Goal: Complete application form: Complete application form

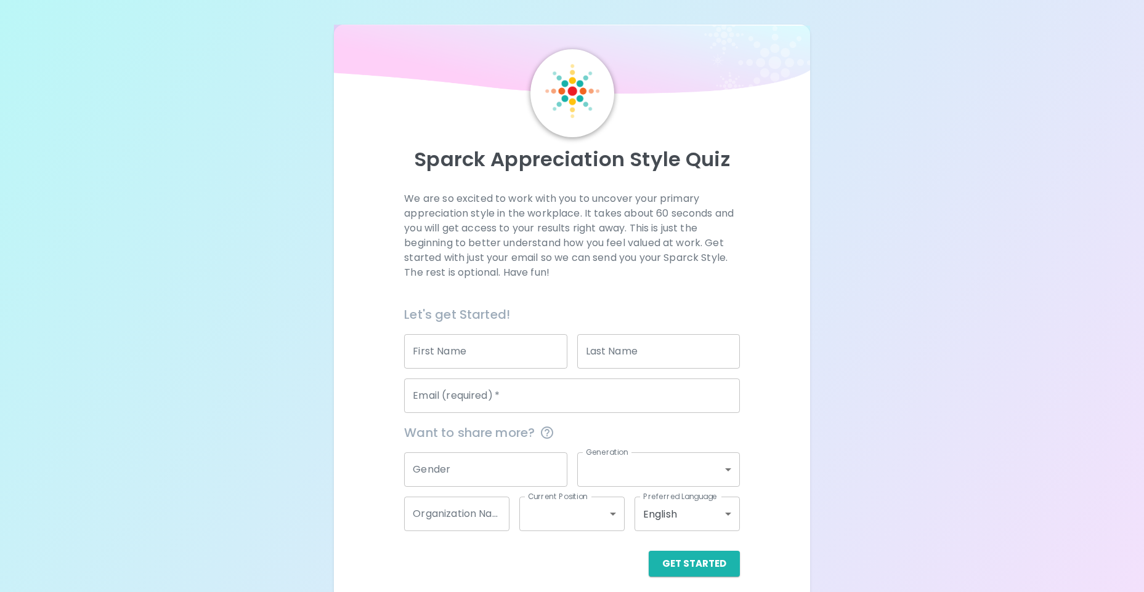
click at [494, 356] on input "First Name" at bounding box center [485, 351] width 163 height 34
type input "Tessa"
click at [671, 352] on input "Last Name" at bounding box center [658, 351] width 163 height 34
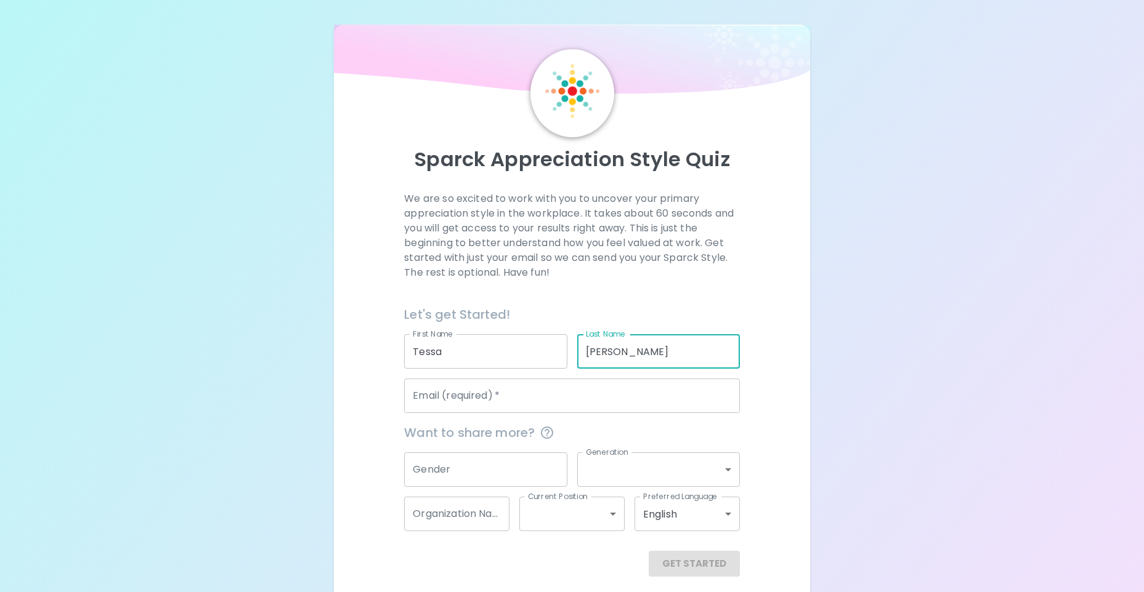
type input "[PERSON_NAME]"
click at [469, 398] on input "Email (required)   *" at bounding box center [571, 396] width 335 height 34
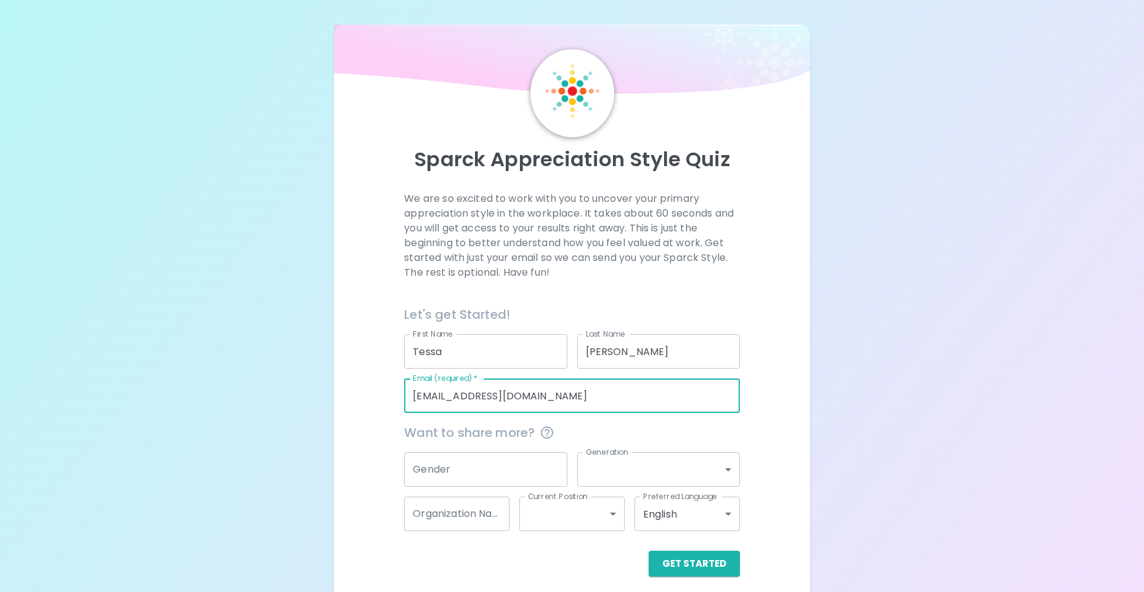
scroll to position [9, 0]
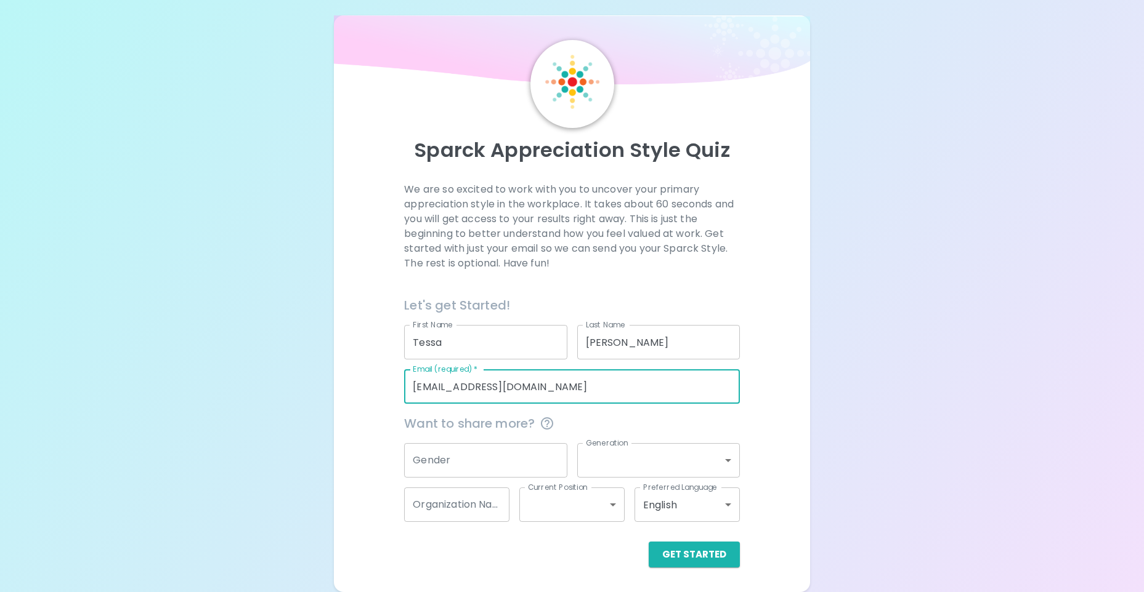
type input "[EMAIL_ADDRESS][DOMAIN_NAME]"
click at [425, 450] on div "Gender Gender" at bounding box center [485, 460] width 163 height 34
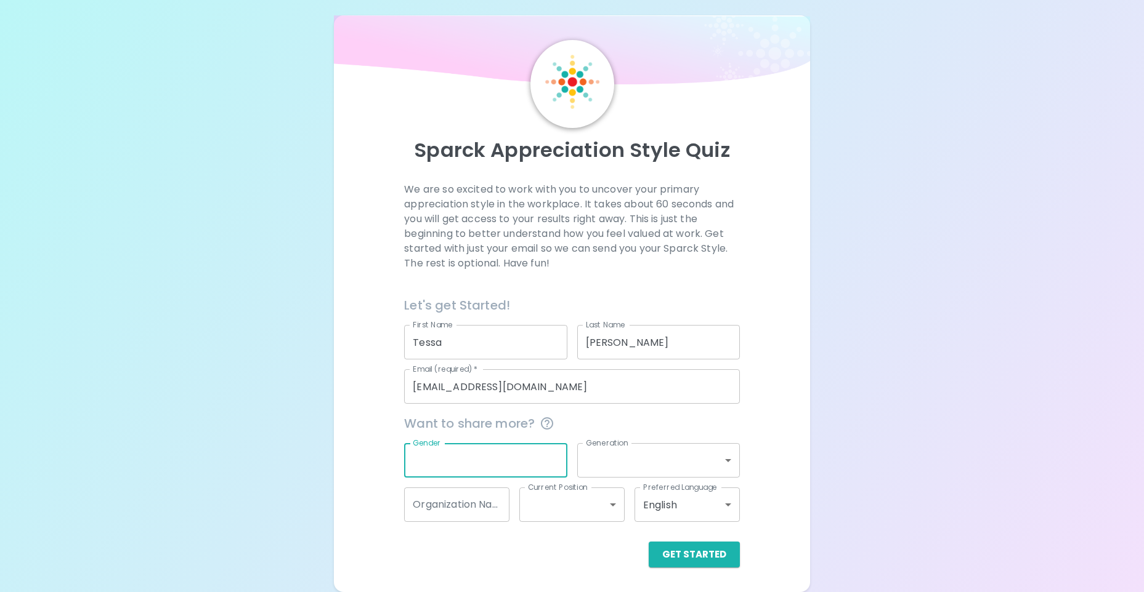
type input "F"
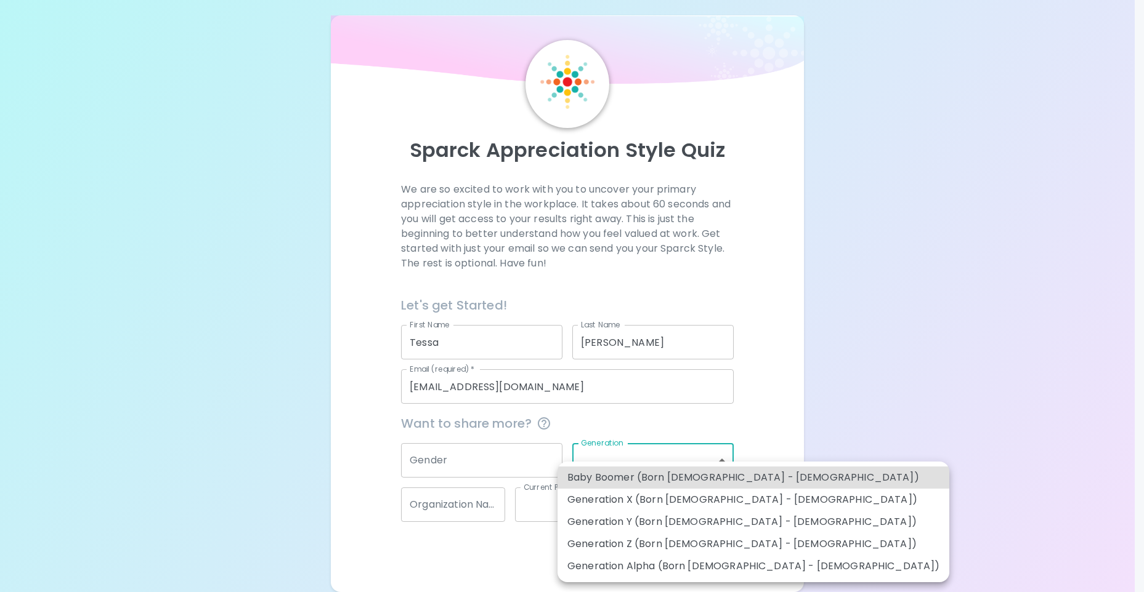
click at [701, 467] on body "Sparck Appreciation Style Quiz We are so excited to work with you to uncover yo…" at bounding box center [572, 292] width 1144 height 602
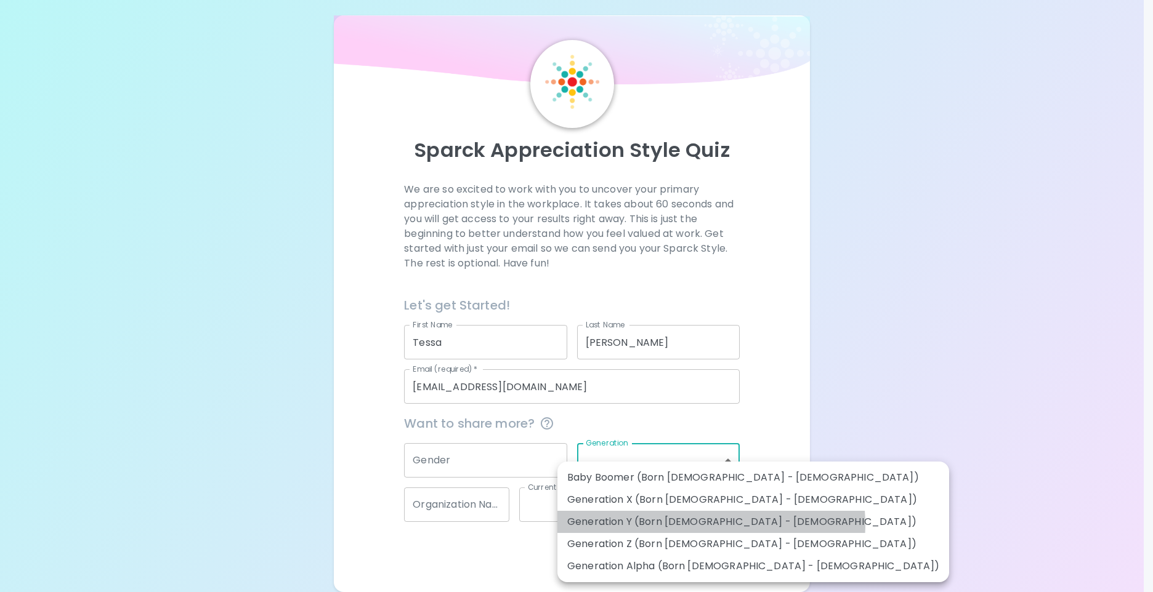
click at [711, 525] on li "Generation Y (Born [DEMOGRAPHIC_DATA] - [DEMOGRAPHIC_DATA])" at bounding box center [753, 522] width 392 height 22
type input "generation_y"
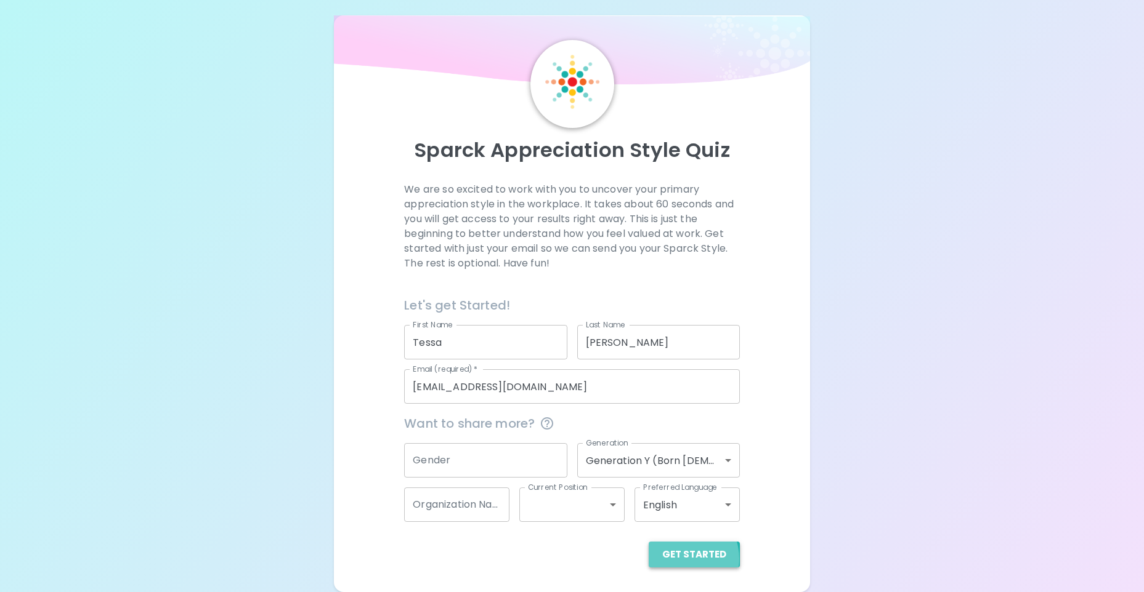
click at [680, 559] on button "Get Started" at bounding box center [693, 555] width 91 height 26
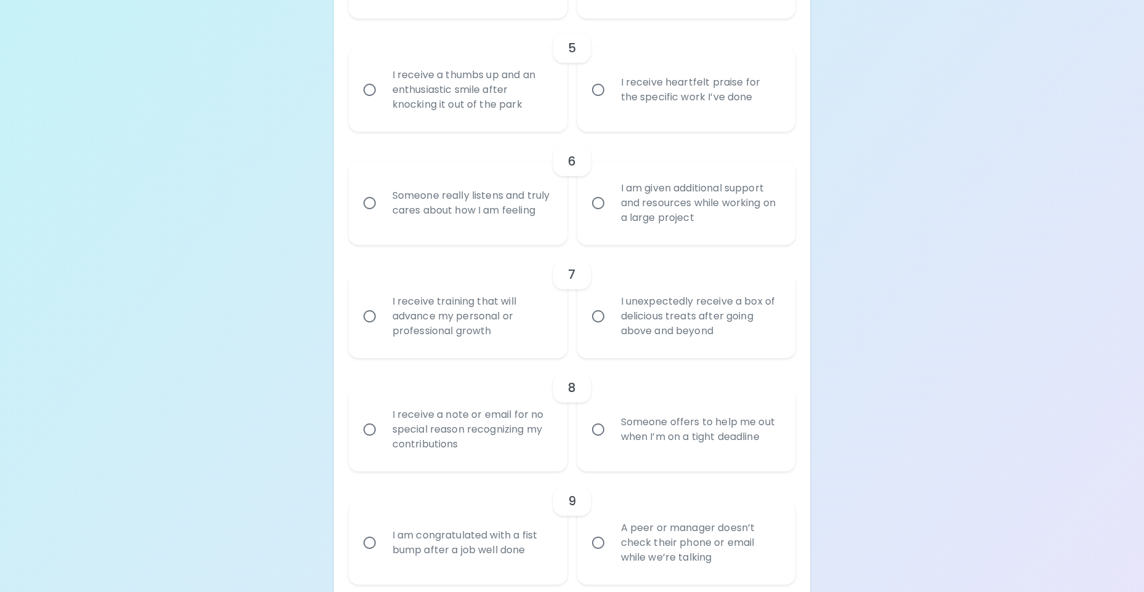
scroll to position [749, 0]
click at [371, 206] on input "Someone really listens and truly cares about how I am feeling" at bounding box center [370, 199] width 26 height 26
radio input "true"
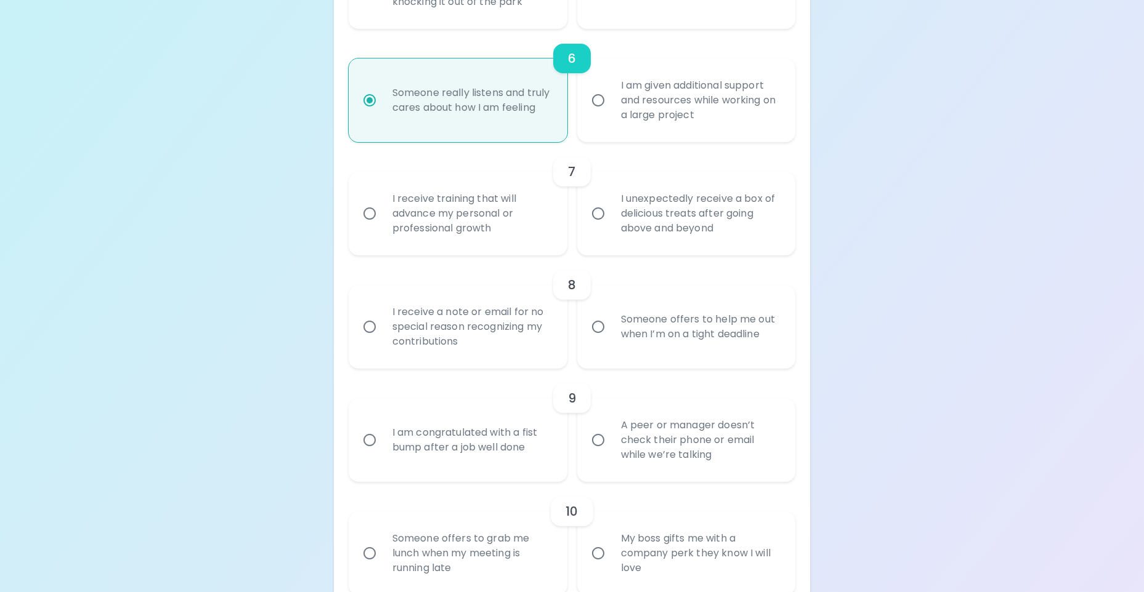
scroll to position [642, 0]
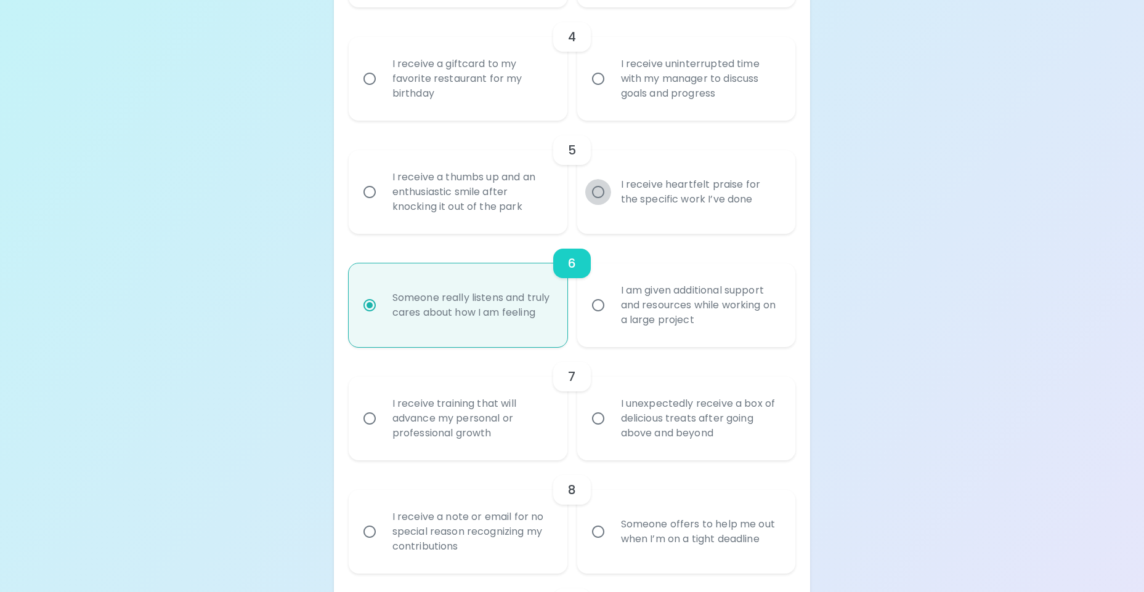
click at [597, 196] on input "I receive heartfelt praise for the specific work I’ve done" at bounding box center [598, 192] width 26 height 26
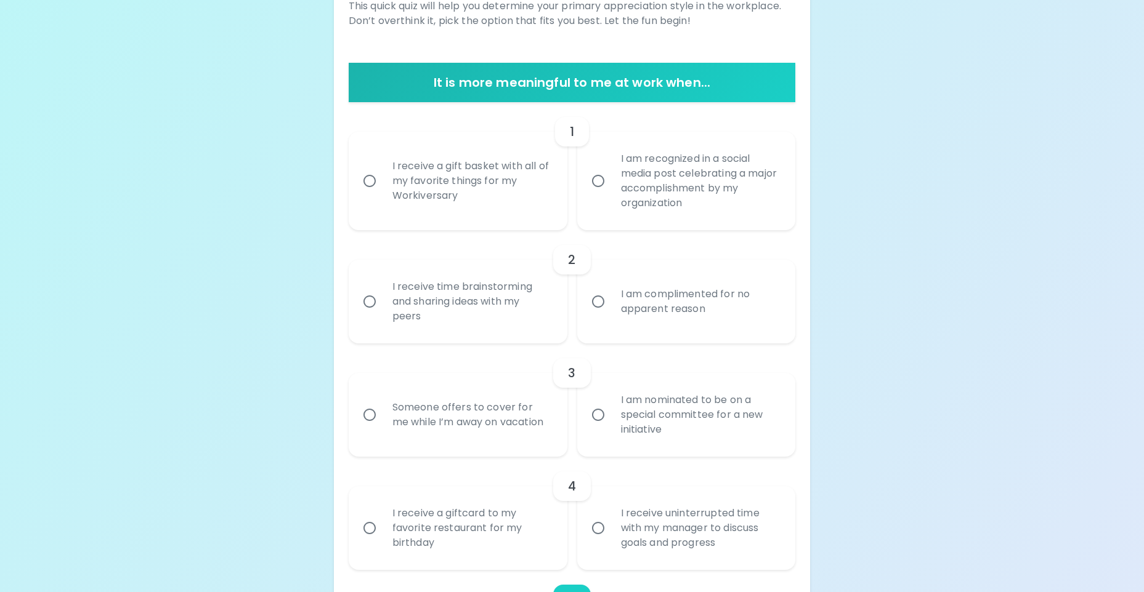
scroll to position [205, 0]
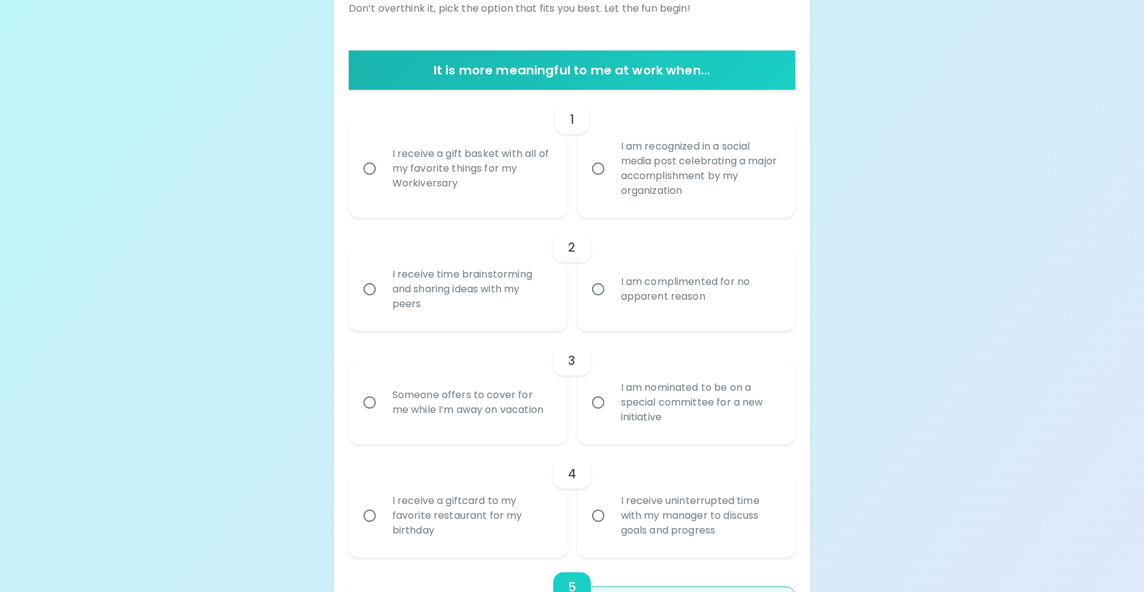
radio input "true"
click at [371, 166] on input "I receive a gift basket with all of my favorite things for my Workiversary" at bounding box center [370, 169] width 26 height 26
radio input "false"
radio input "true"
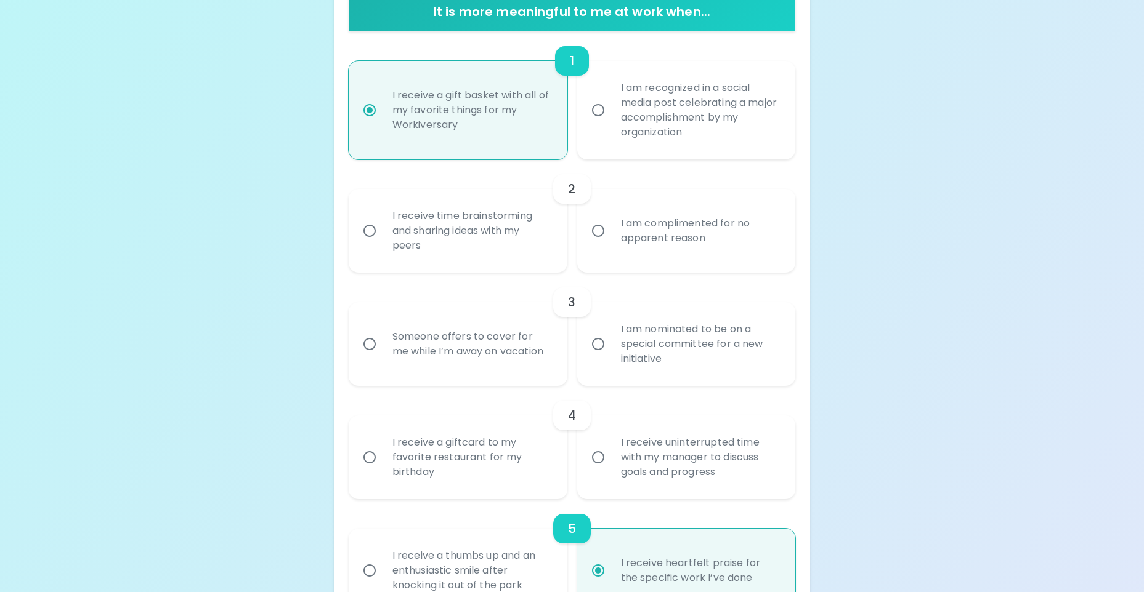
scroll to position [304, 0]
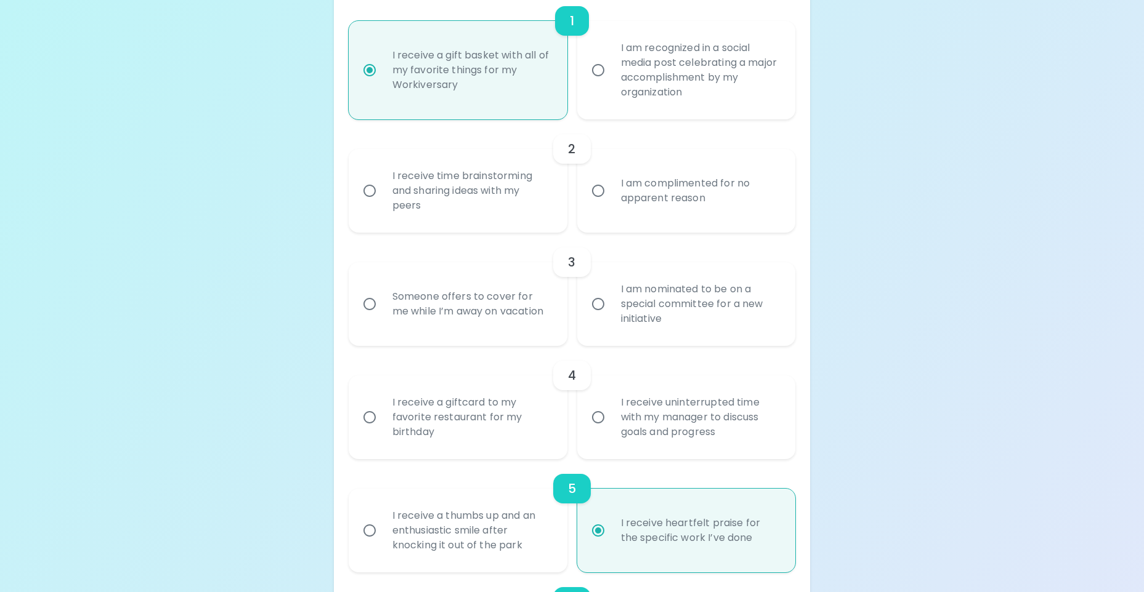
click at [586, 73] on input "I am recognized in a social media post celebrating a major accomplishment by my…" at bounding box center [598, 70] width 26 height 26
radio input "false"
radio input "true"
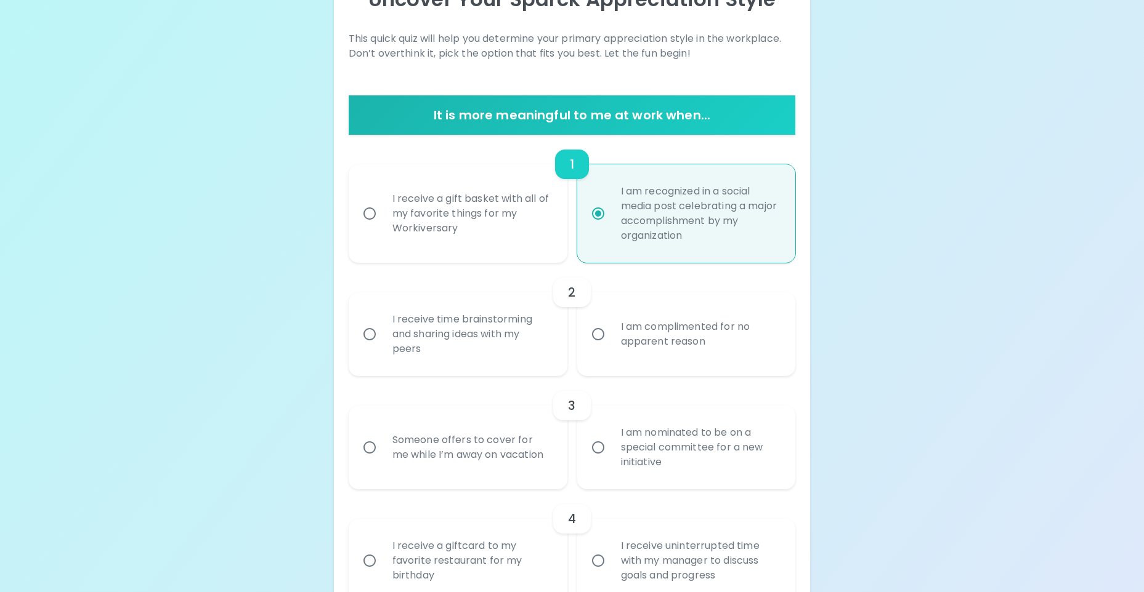
scroll to position [119, 0]
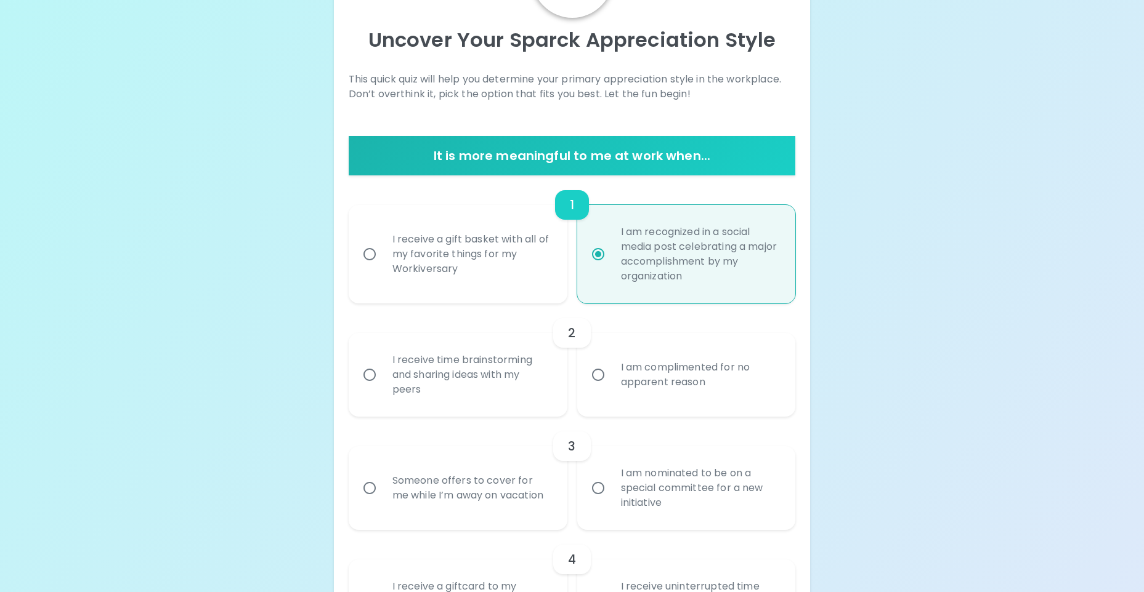
radio input "true"
click at [372, 375] on input "I receive time brainstorming and sharing ideas with my peers" at bounding box center [370, 375] width 26 height 26
radio input "false"
radio input "true"
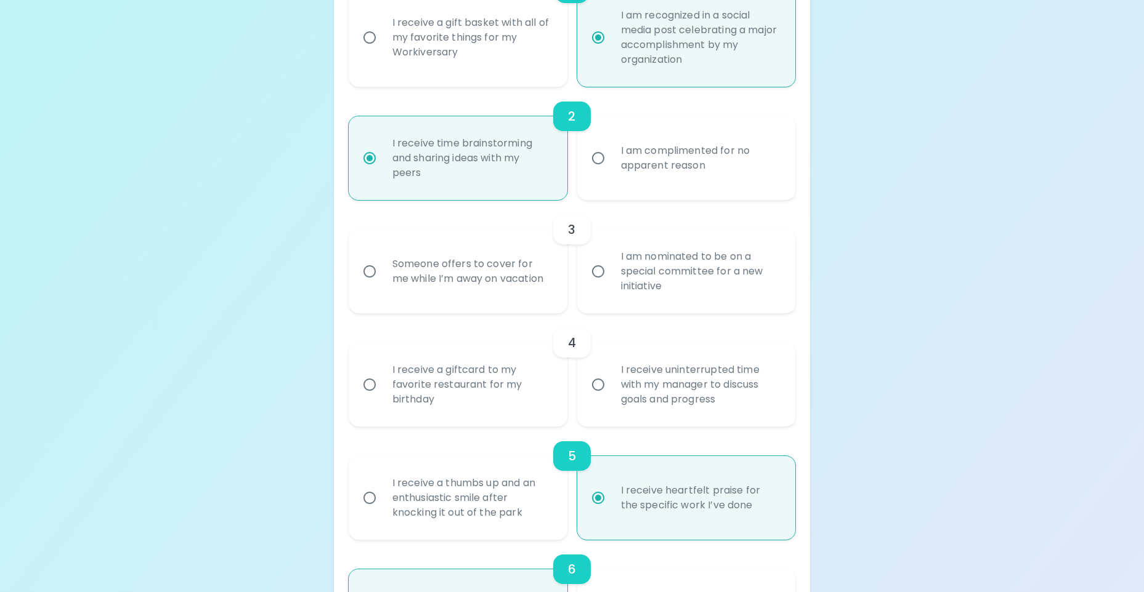
scroll to position [345, 0]
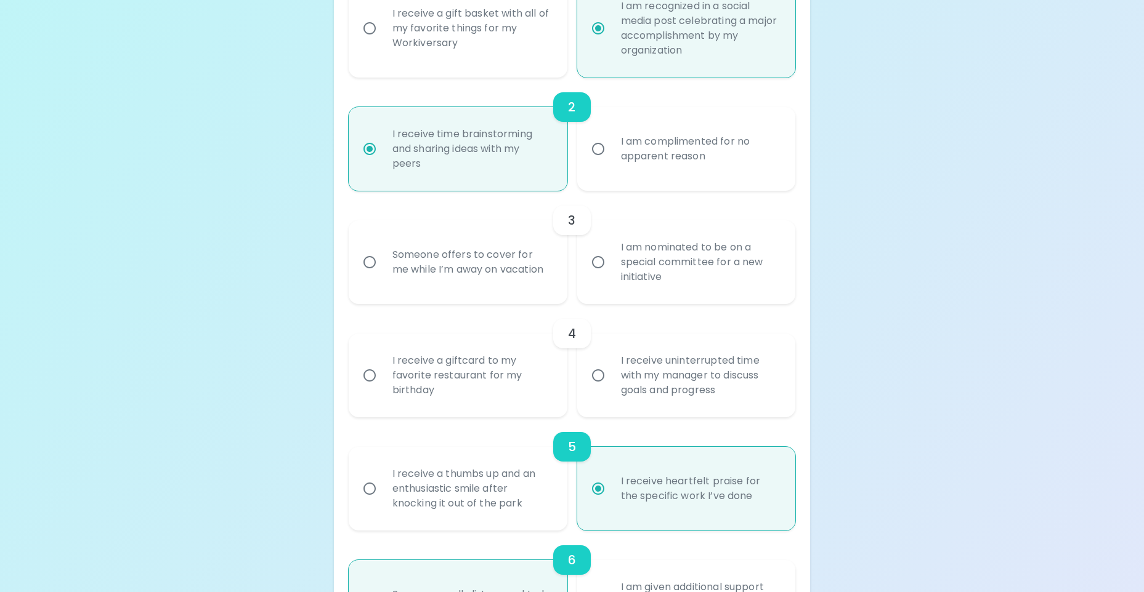
radio input "true"
click at [372, 262] on input "Someone offers to cover for me while I’m away on vacation" at bounding box center [370, 262] width 26 height 26
radio input "false"
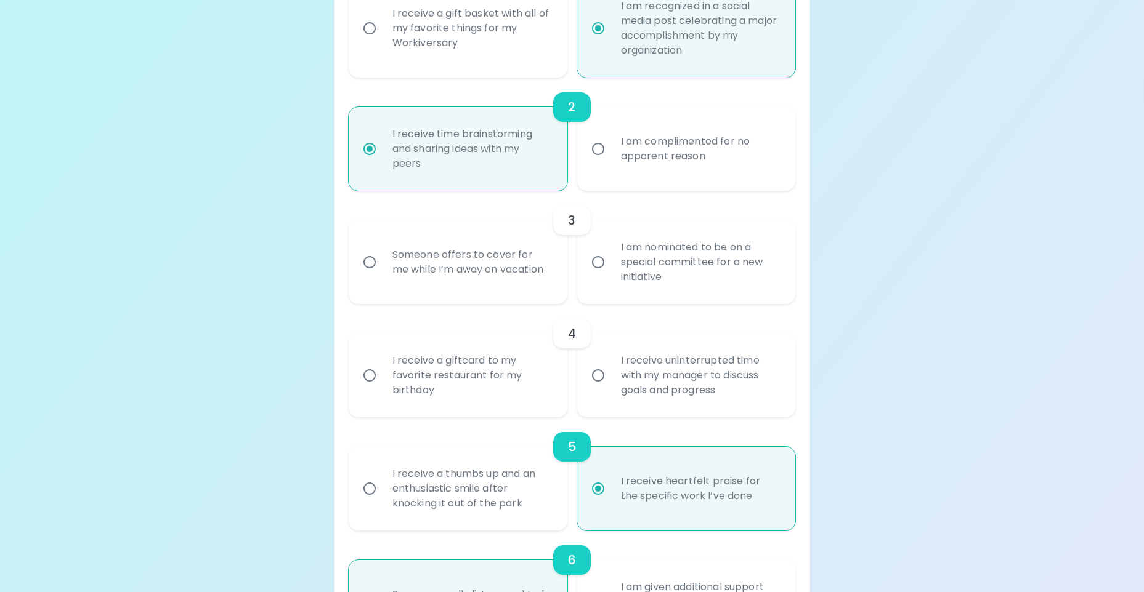
radio input "true"
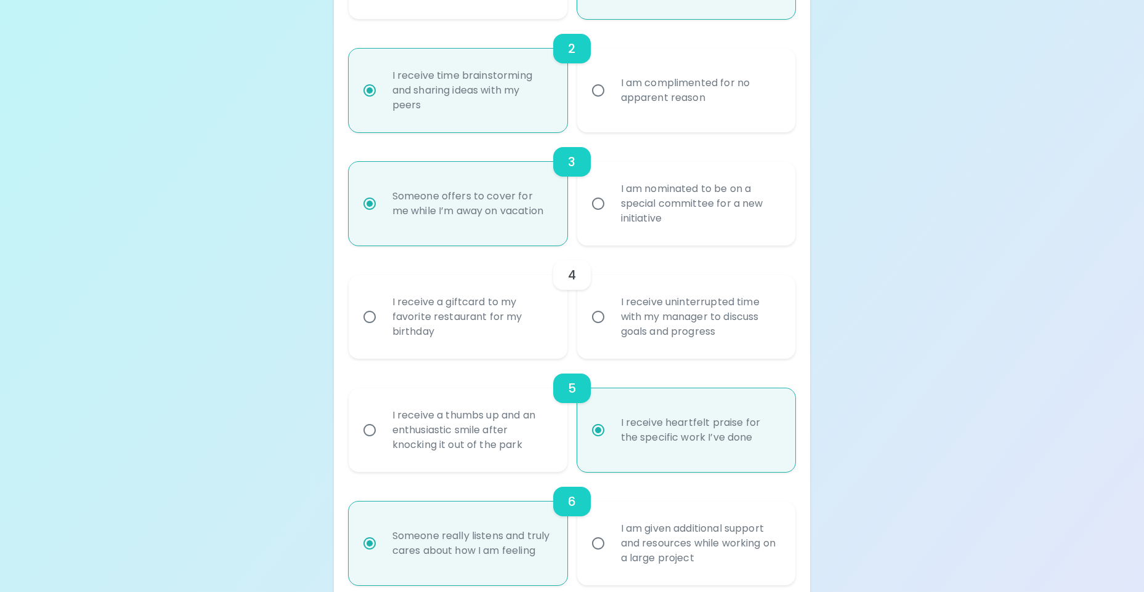
scroll to position [444, 0]
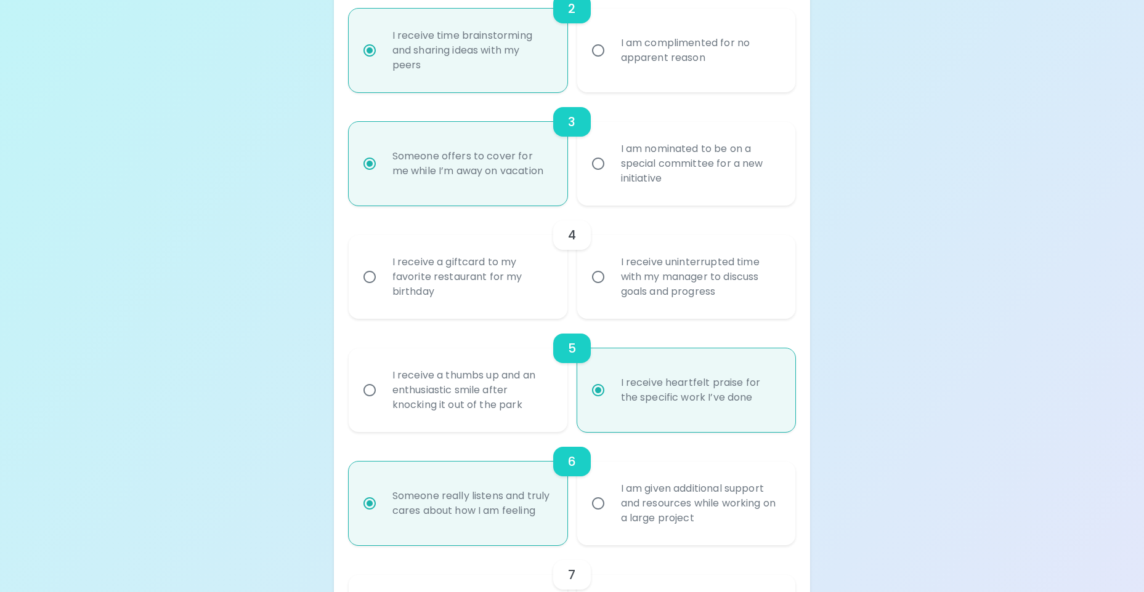
radio input "true"
click at [600, 279] on input "I receive uninterrupted time with my manager to discuss goals and progress" at bounding box center [598, 277] width 26 height 26
radio input "false"
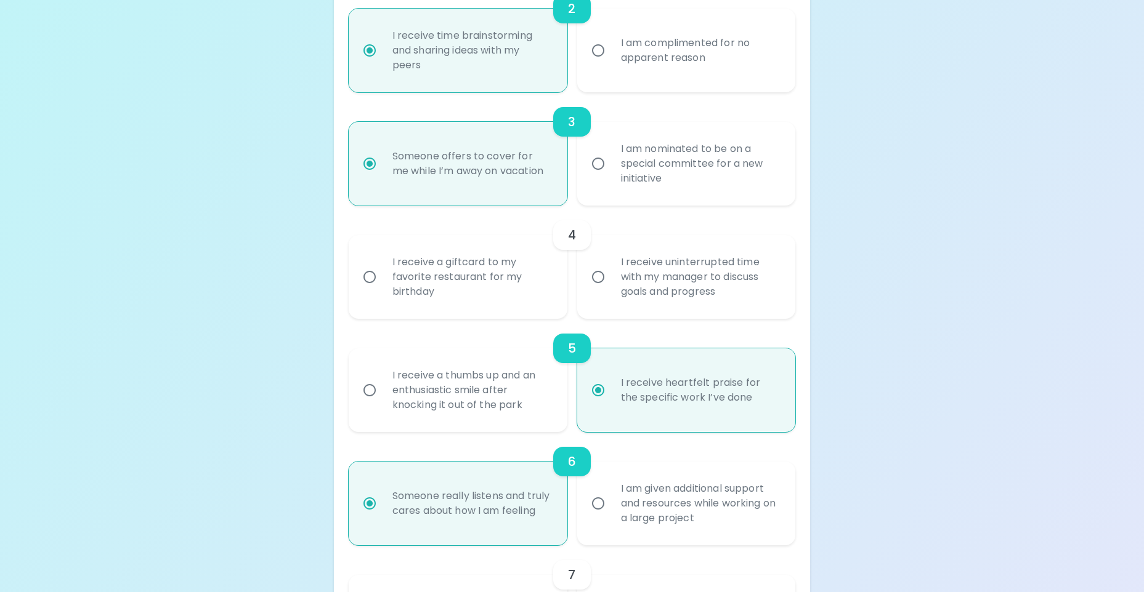
radio input "false"
radio input "true"
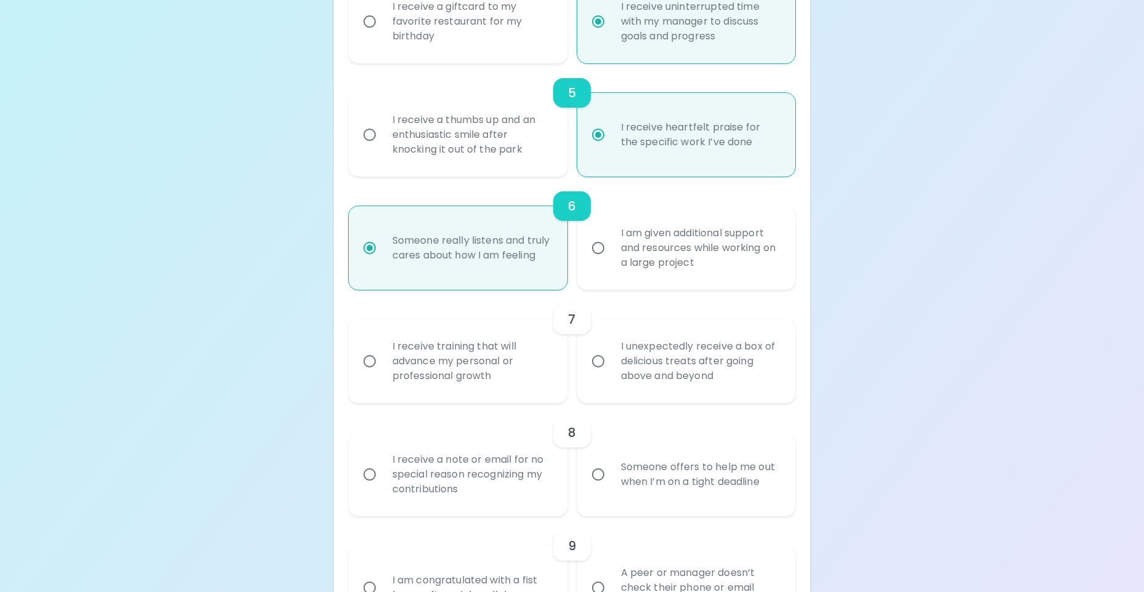
scroll to position [733, 0]
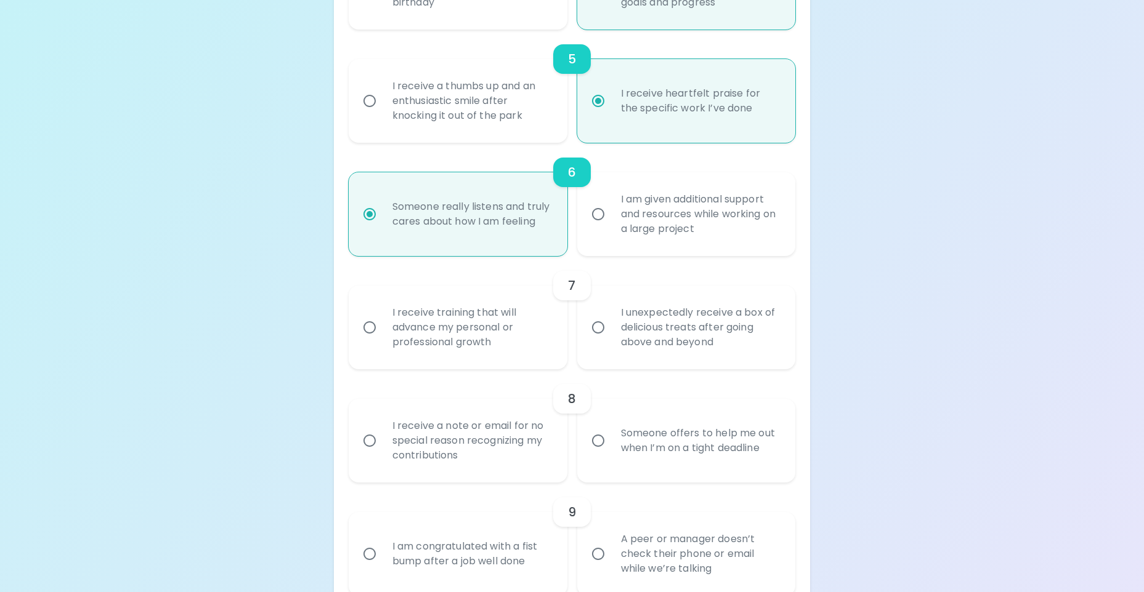
radio input "true"
click at [373, 326] on input "I receive training that will advance my personal or professional growth" at bounding box center [370, 328] width 26 height 26
radio input "false"
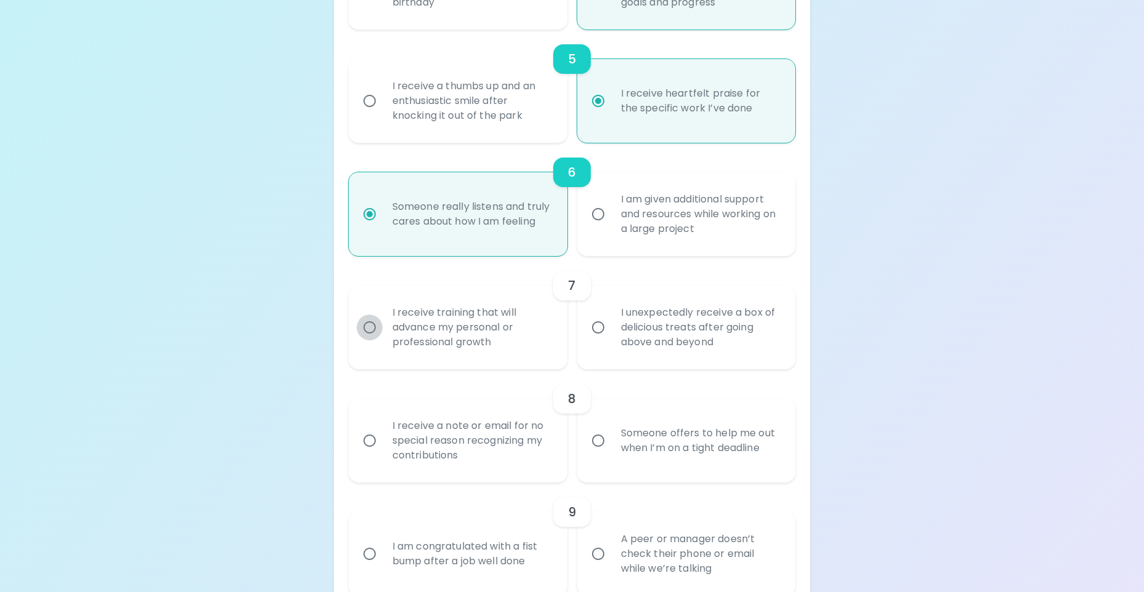
radio input "false"
radio input "true"
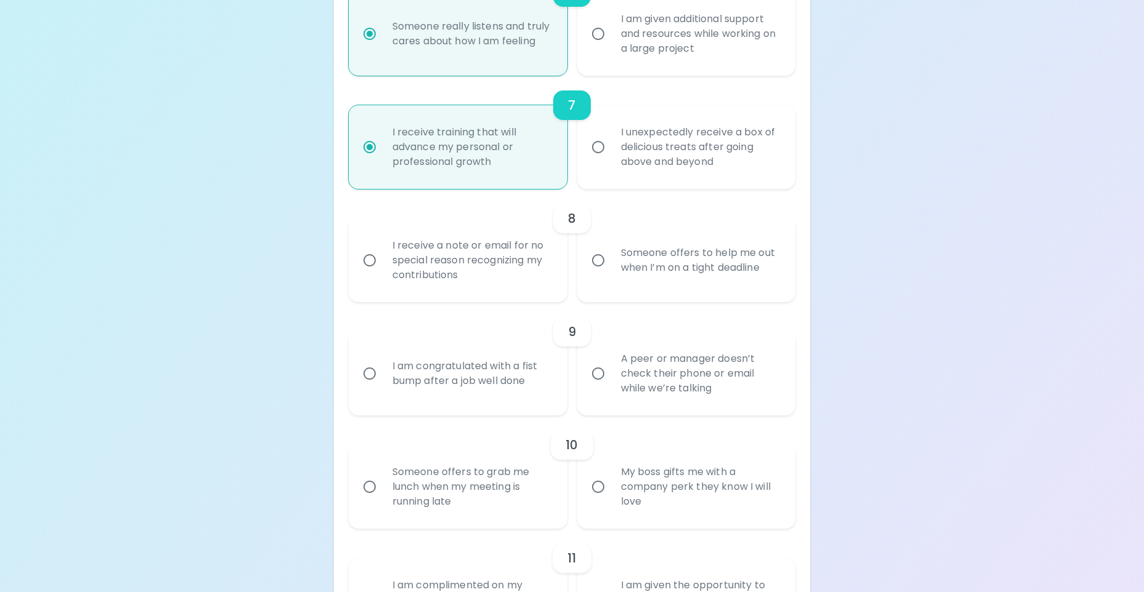
scroll to position [918, 0]
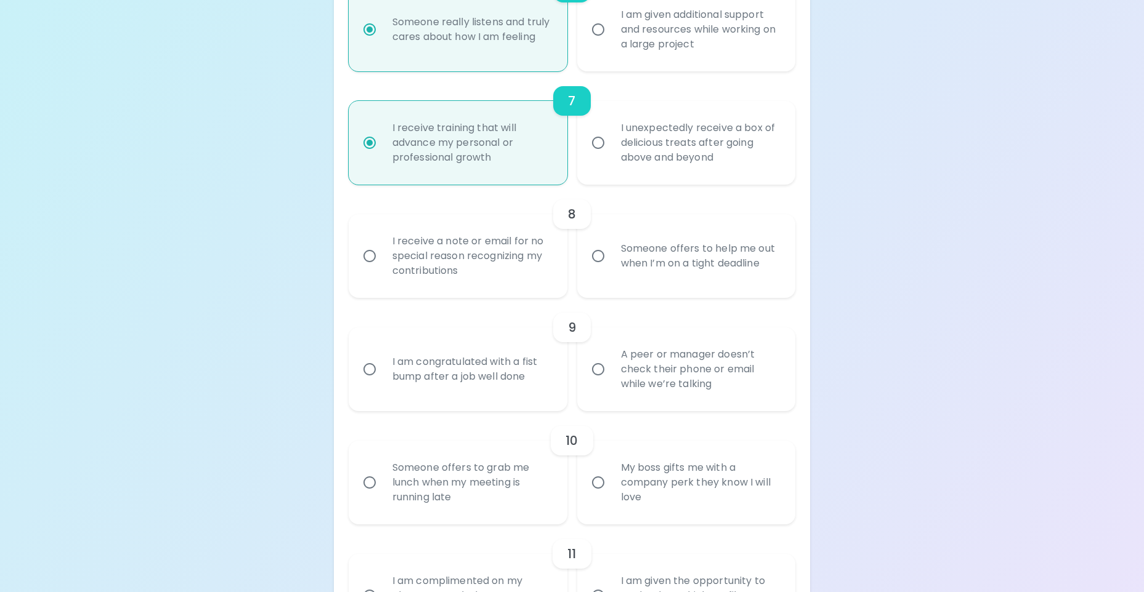
radio input "true"
click at [381, 254] on input "I receive a note or email for no special reason recognizing my contributions" at bounding box center [370, 256] width 26 height 26
radio input "false"
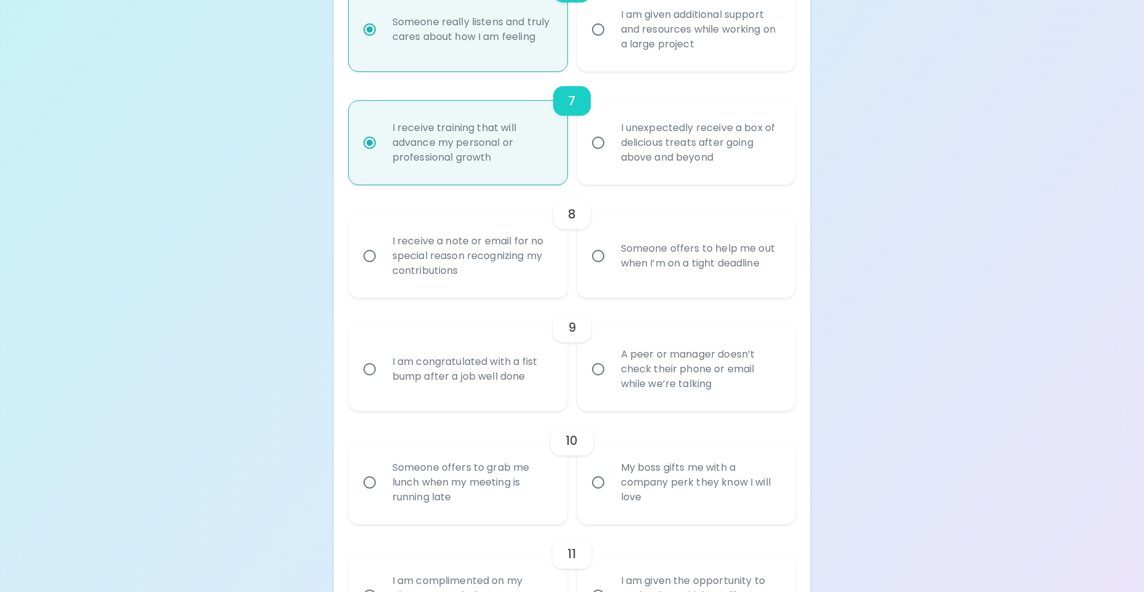
radio input "false"
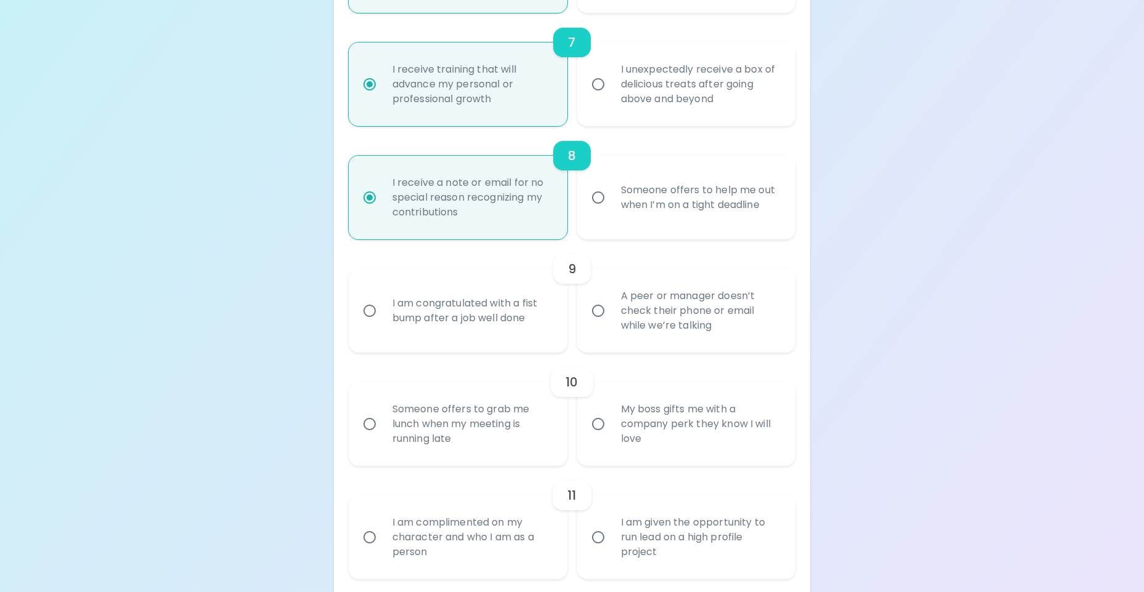
scroll to position [1017, 0]
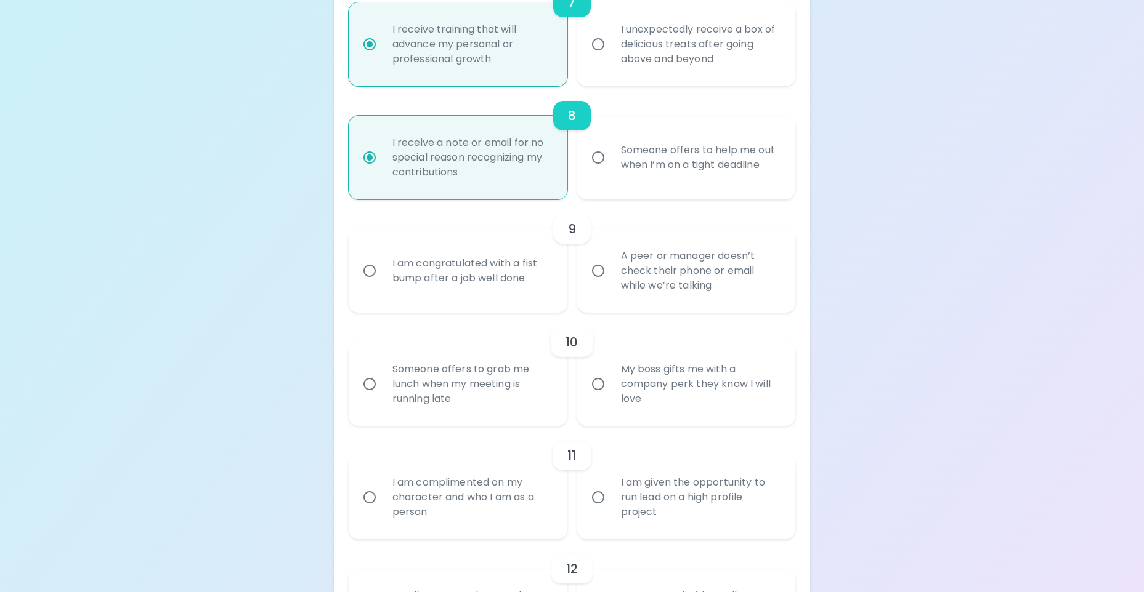
radio input "true"
click at [603, 270] on input "A peer or manager doesn’t check their phone or email while we’re talking" at bounding box center [598, 271] width 26 height 26
radio input "false"
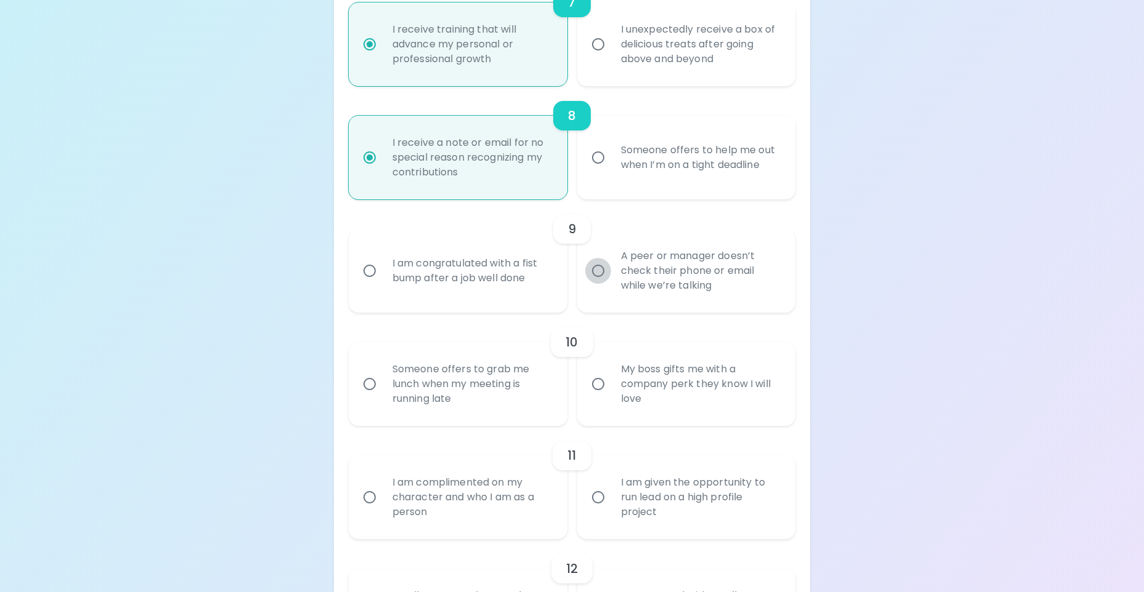
radio input "false"
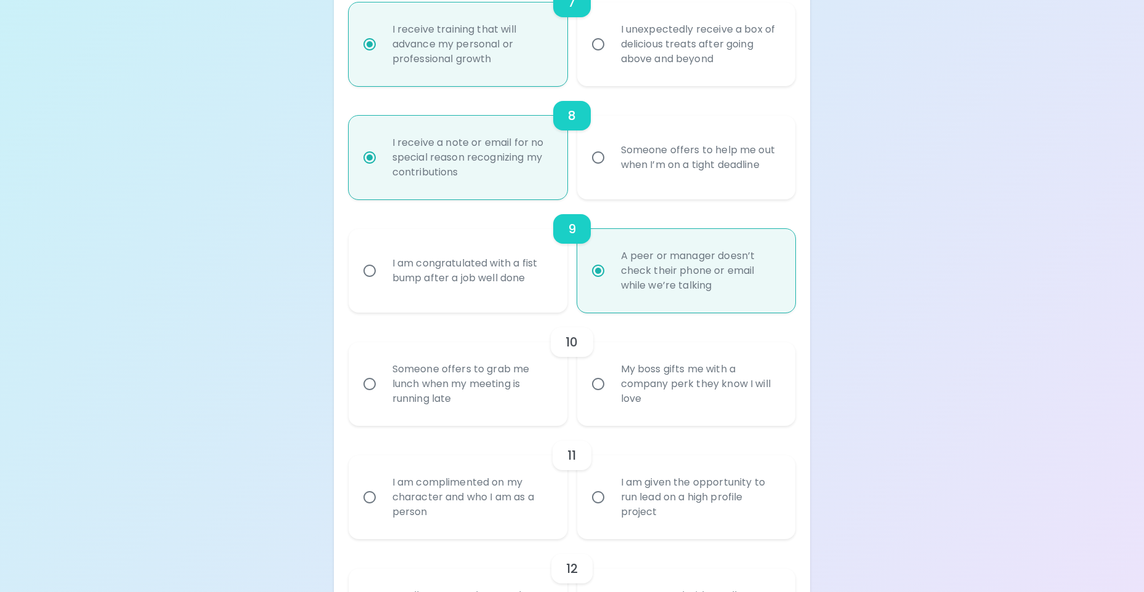
scroll to position [1115, 0]
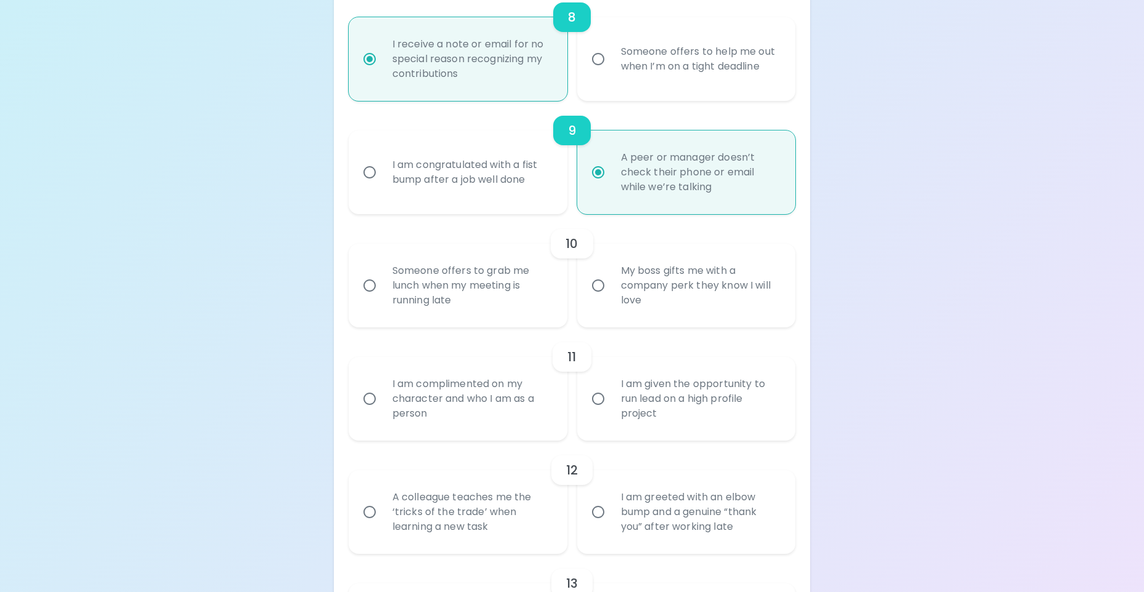
radio input "true"
click at [365, 283] on input "Someone offers to grab me lunch when my meeting is running late" at bounding box center [370, 286] width 26 height 26
radio input "false"
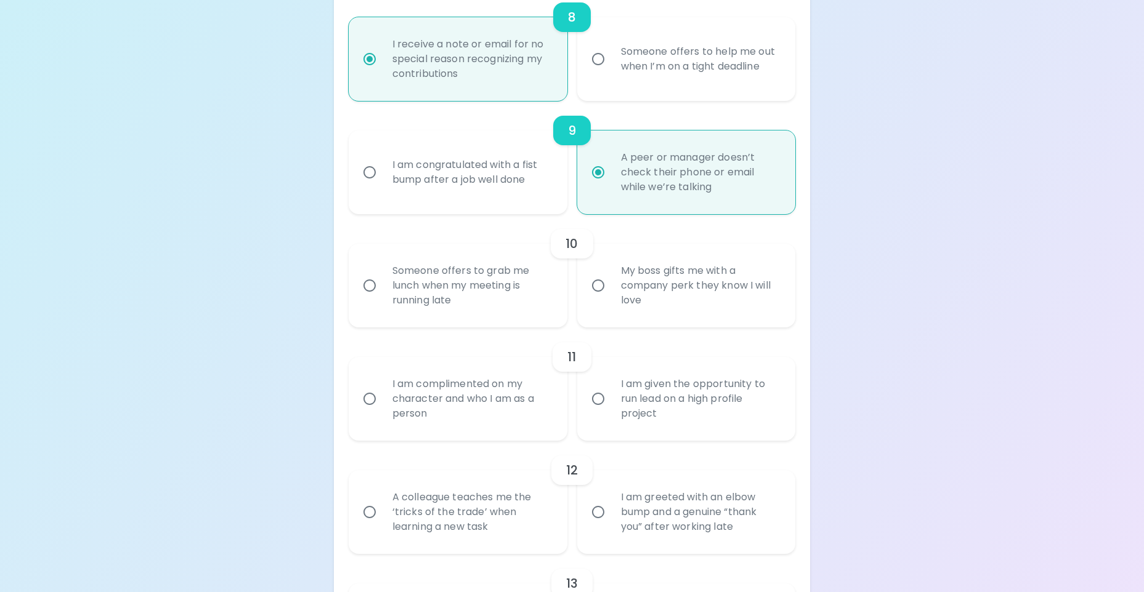
radio input "false"
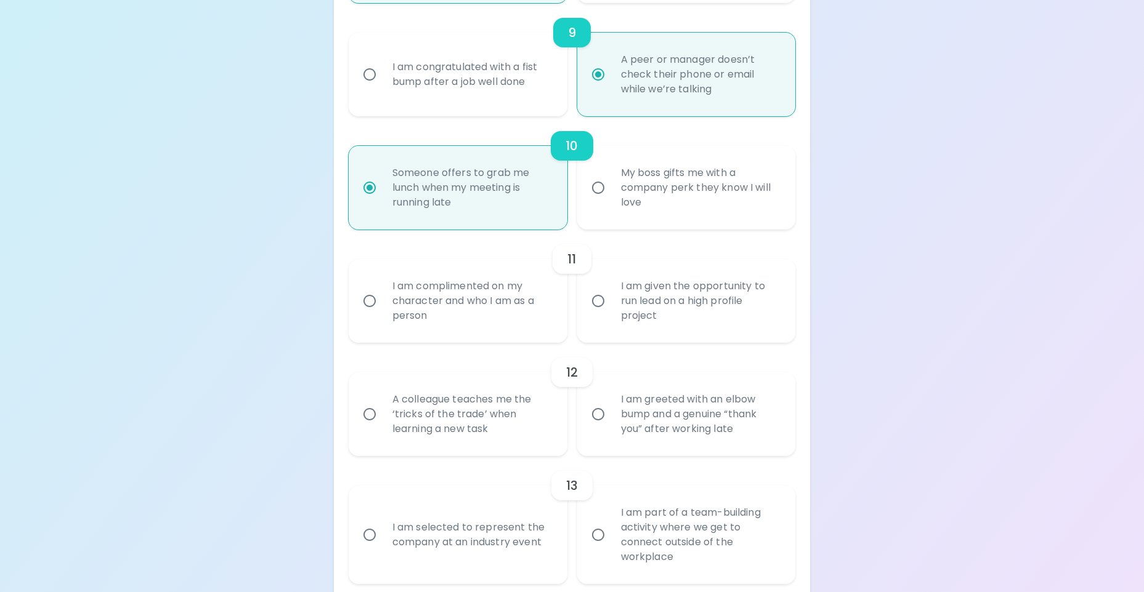
scroll to position [1214, 0]
radio input "true"
click at [369, 305] on input "I am complimented on my character and who I am as a person" at bounding box center [370, 301] width 26 height 26
radio input "false"
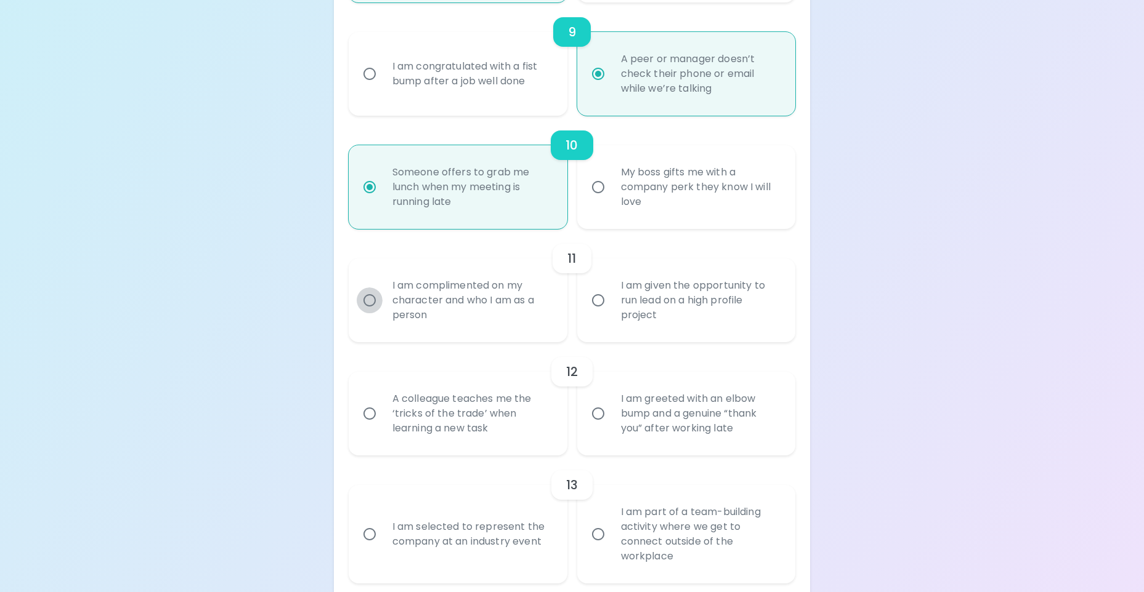
radio input "false"
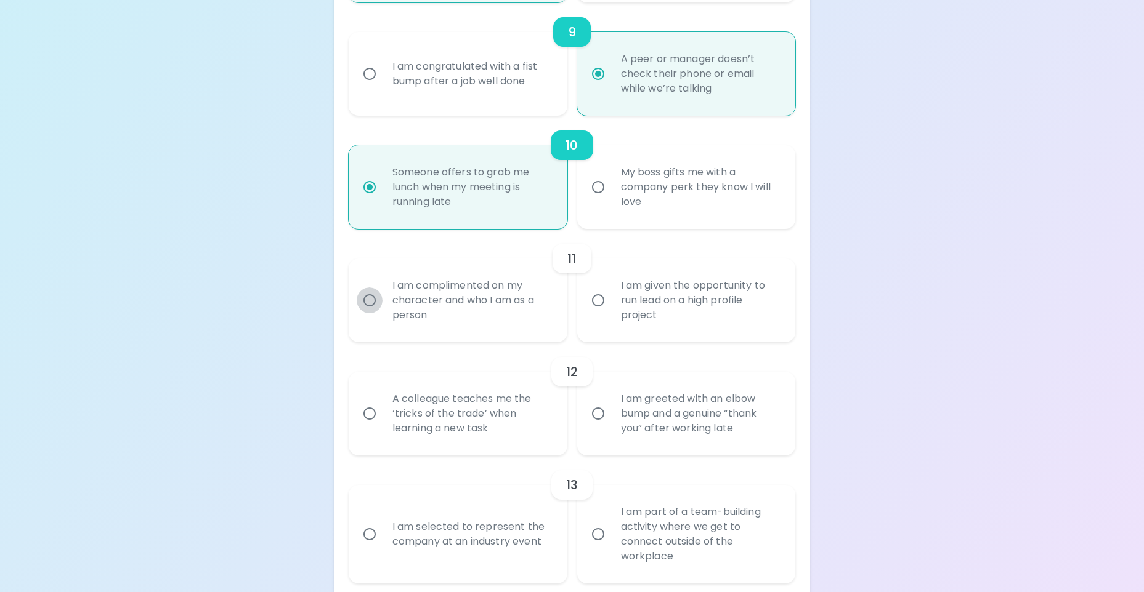
radio input "false"
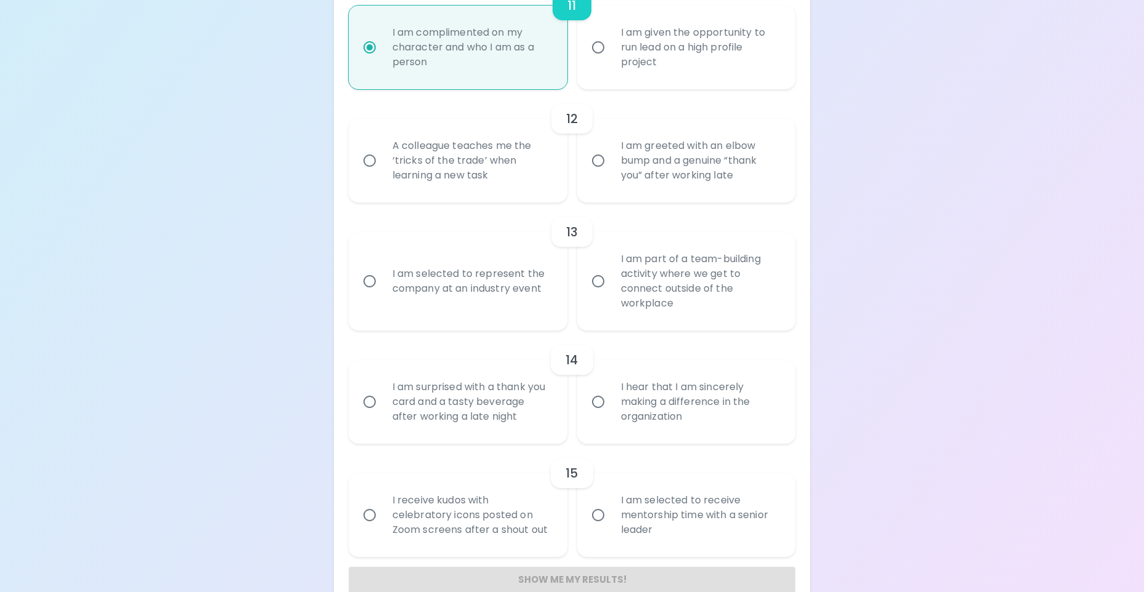
scroll to position [1483, 0]
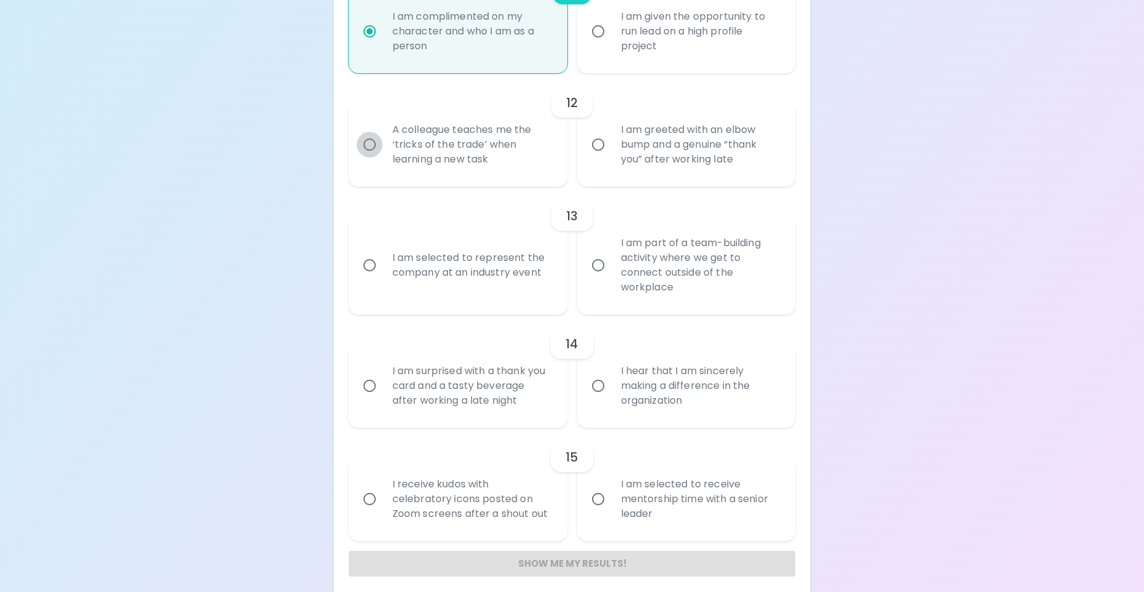
radio input "true"
click at [373, 146] on input "A colleague teaches me the ‘tricks of the trade’ when learning a new task" at bounding box center [370, 145] width 26 height 26
radio input "false"
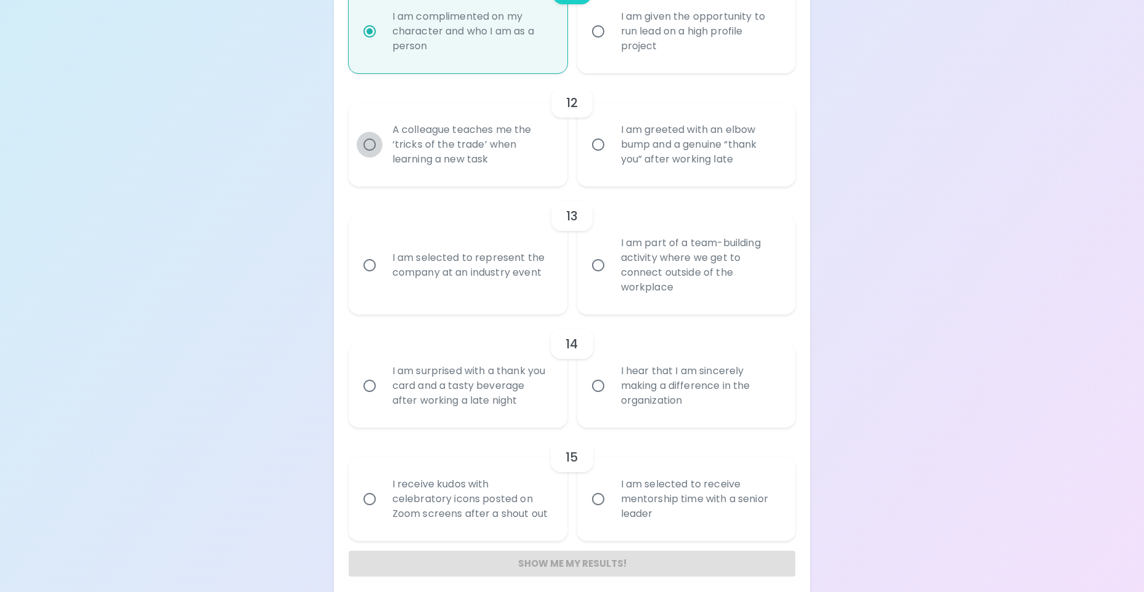
radio input "false"
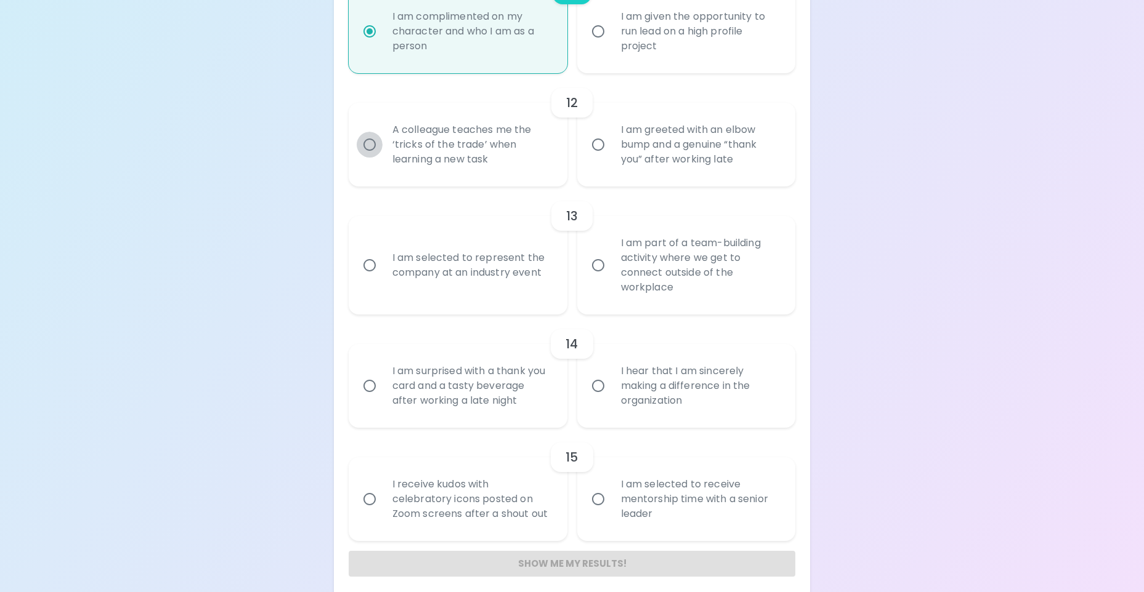
radio input "false"
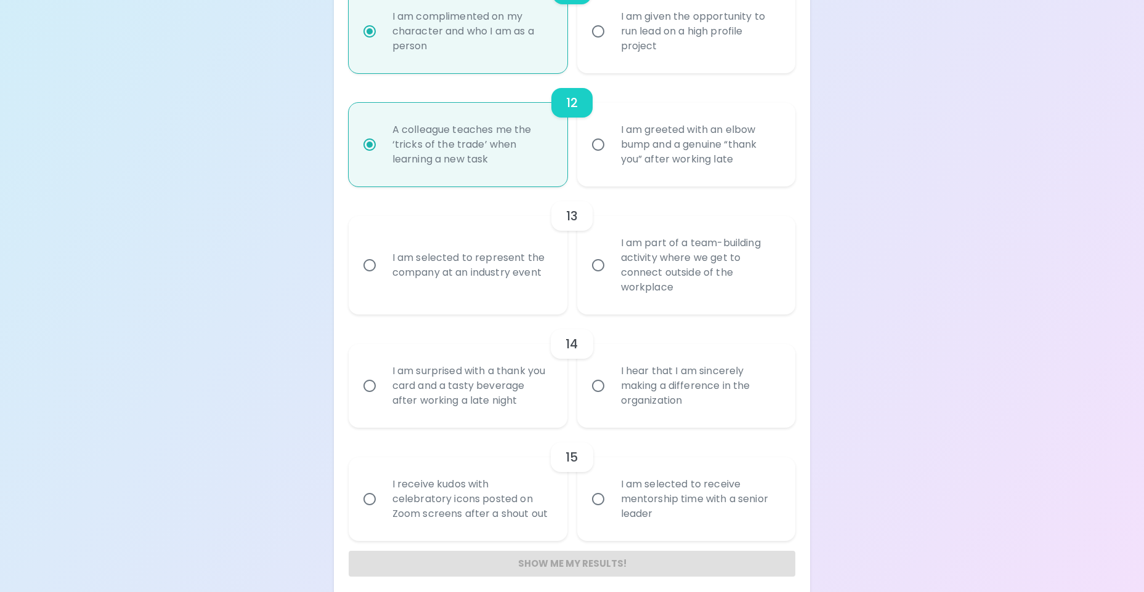
scroll to position [1492, 0]
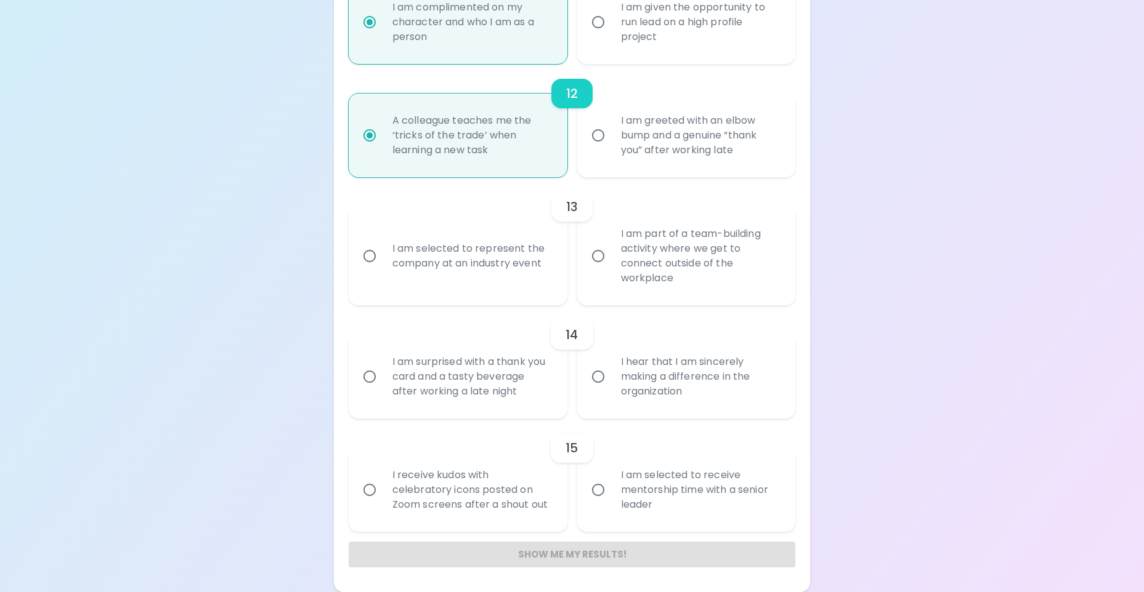
radio input "true"
click at [603, 254] on input "I am part of a team-building activity where we get to connect outside of the wo…" at bounding box center [598, 256] width 26 height 26
radio input "false"
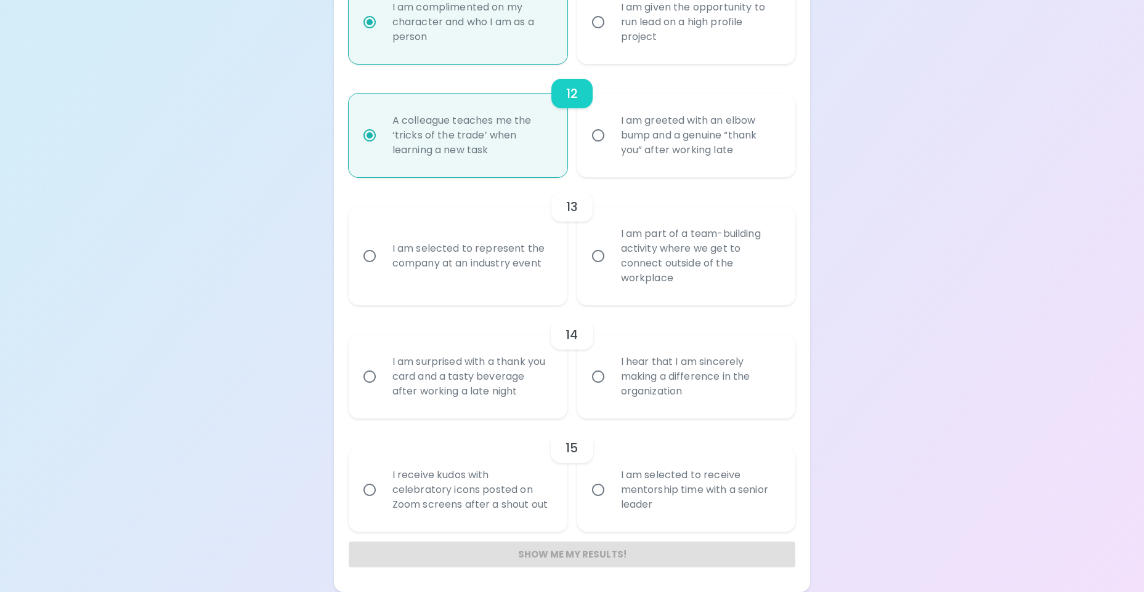
radio input "false"
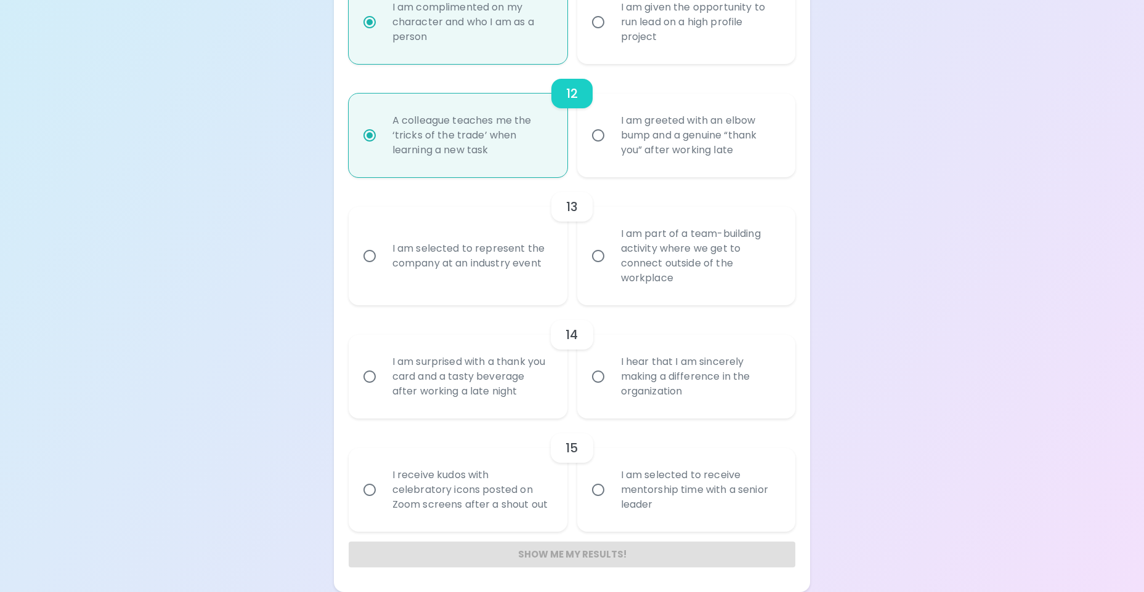
radio input "false"
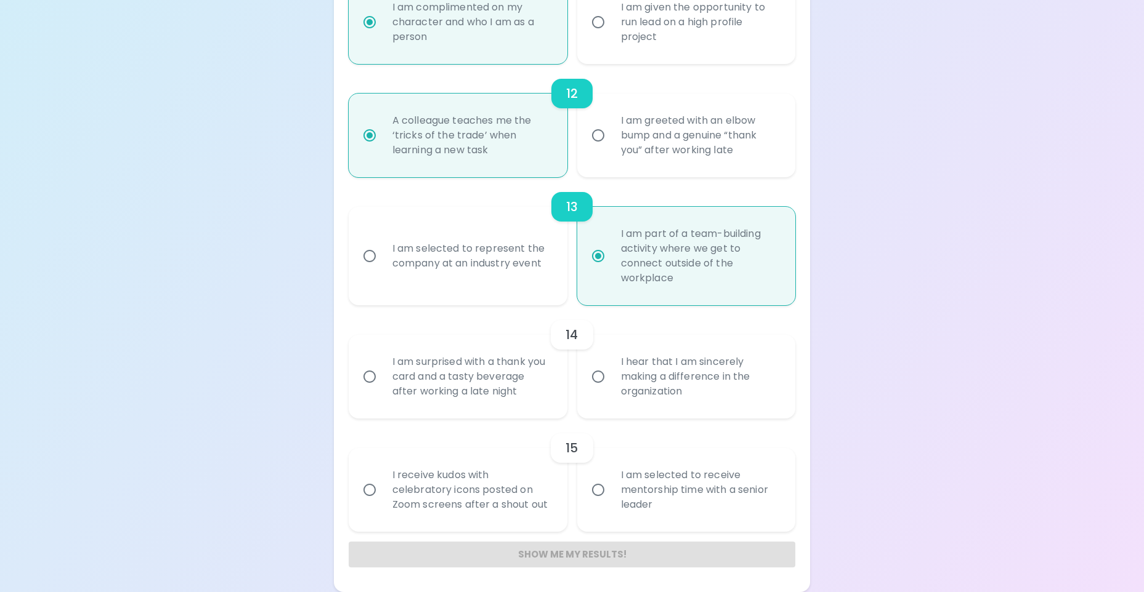
radio input "true"
click at [597, 377] on input "I hear that I am sincerely making a difference in the organization" at bounding box center [598, 377] width 26 height 26
radio input "false"
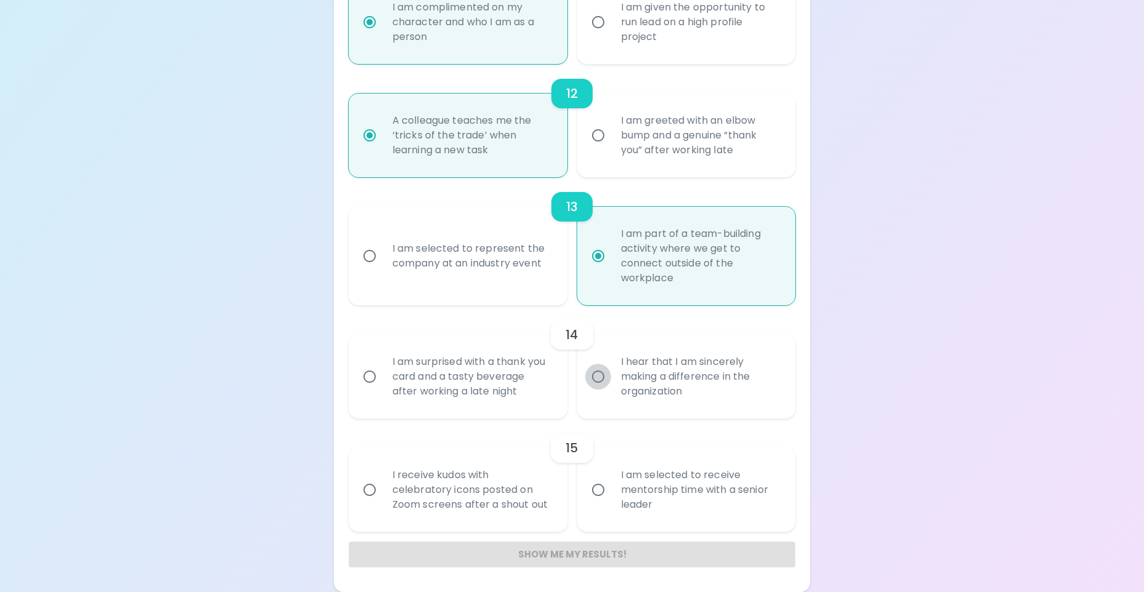
radio input "false"
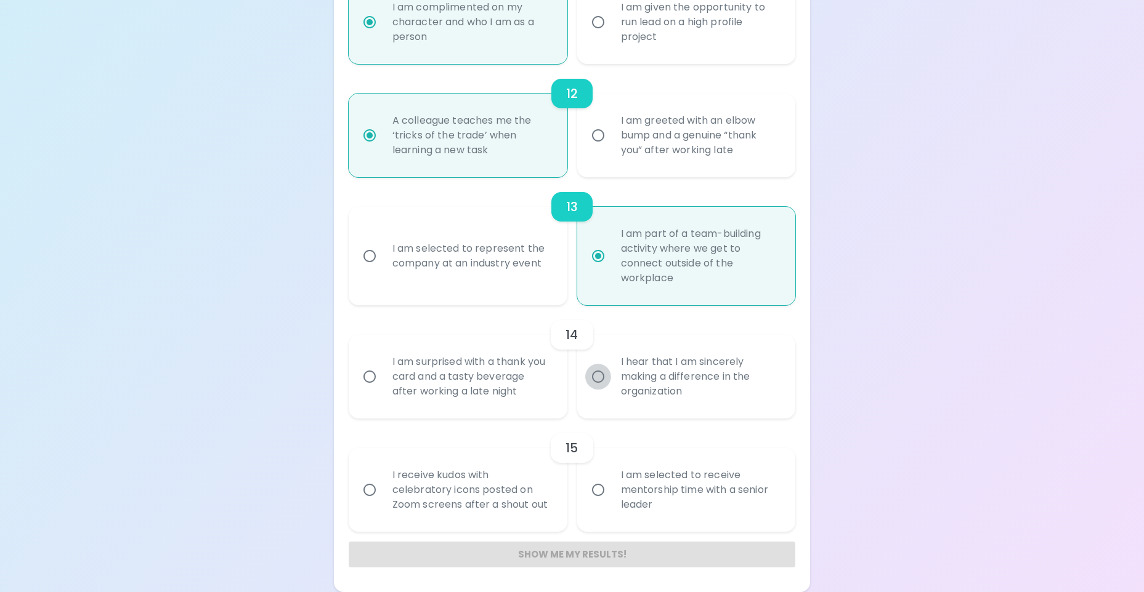
radio input "false"
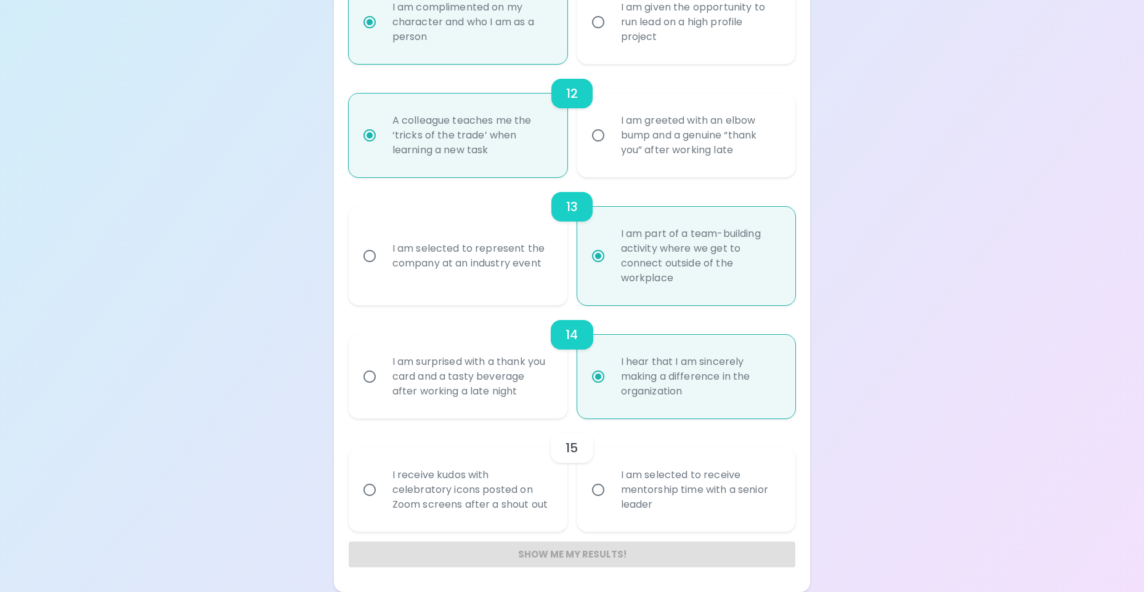
radio input "true"
click at [369, 490] on input "I receive kudos with celebratory icons posted on Zoom screens after a shout out" at bounding box center [370, 490] width 26 height 26
radio input "false"
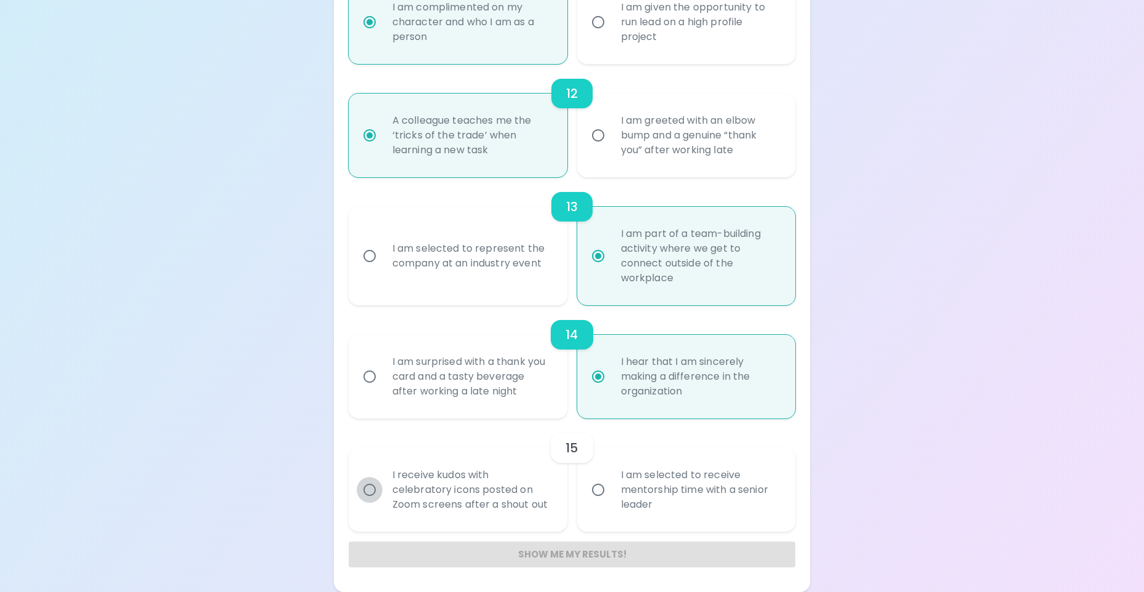
radio input "false"
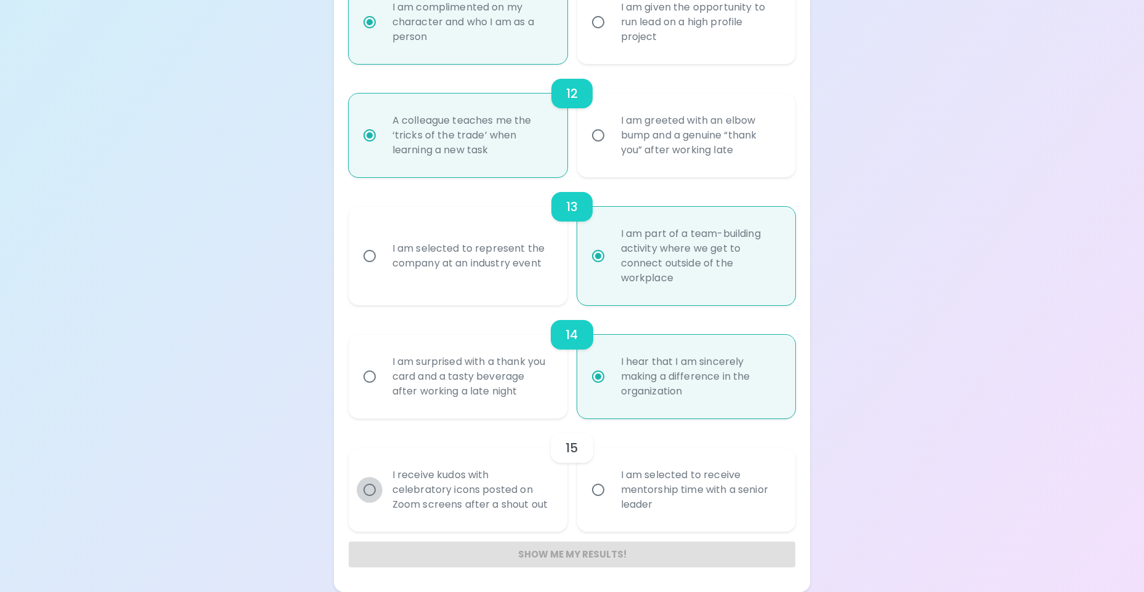
radio input "false"
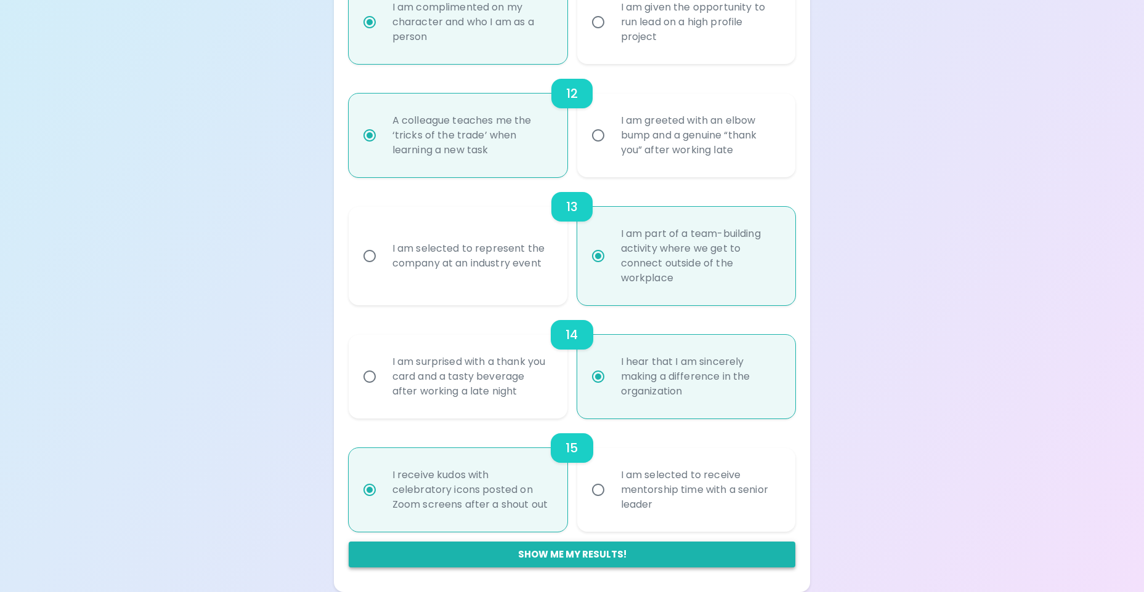
radio input "true"
click at [544, 551] on button "Show me my results!" at bounding box center [572, 555] width 447 height 26
radio input "false"
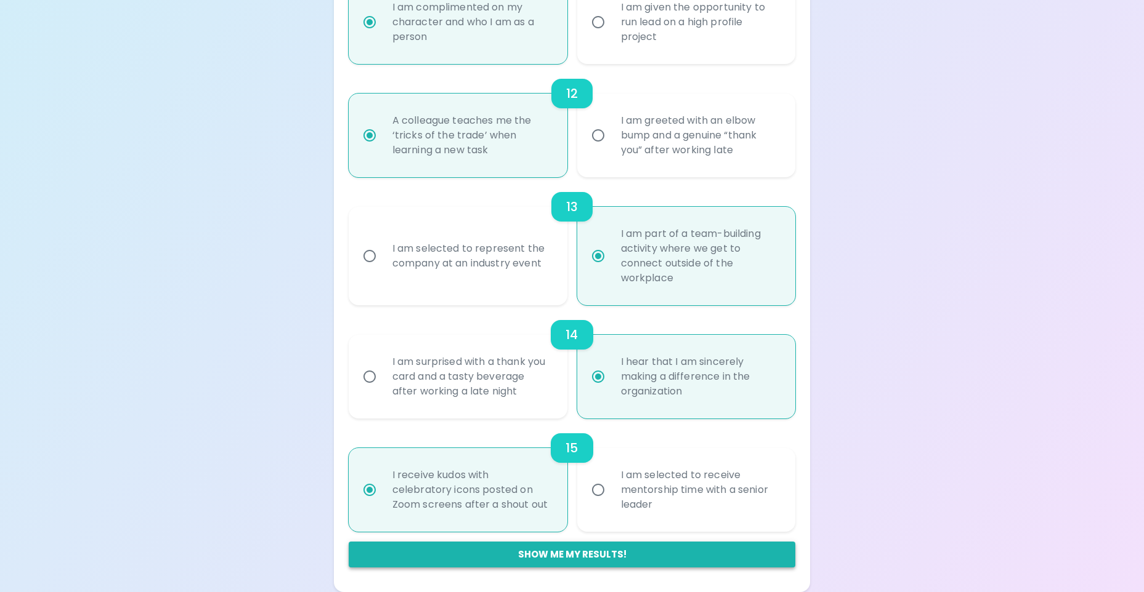
radio input "false"
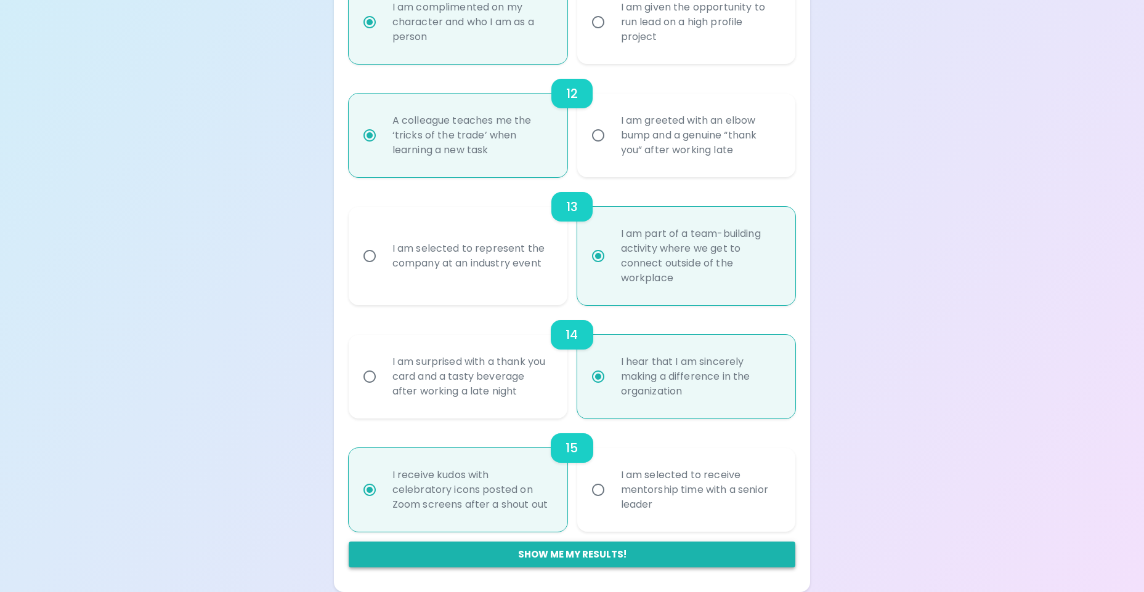
radio input "false"
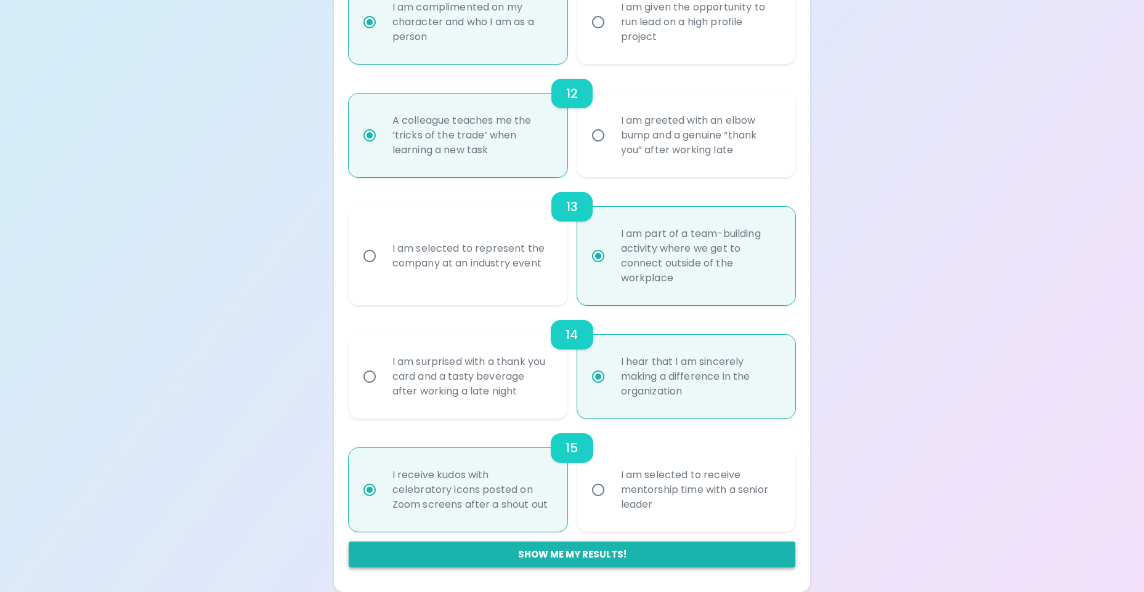
radio input "false"
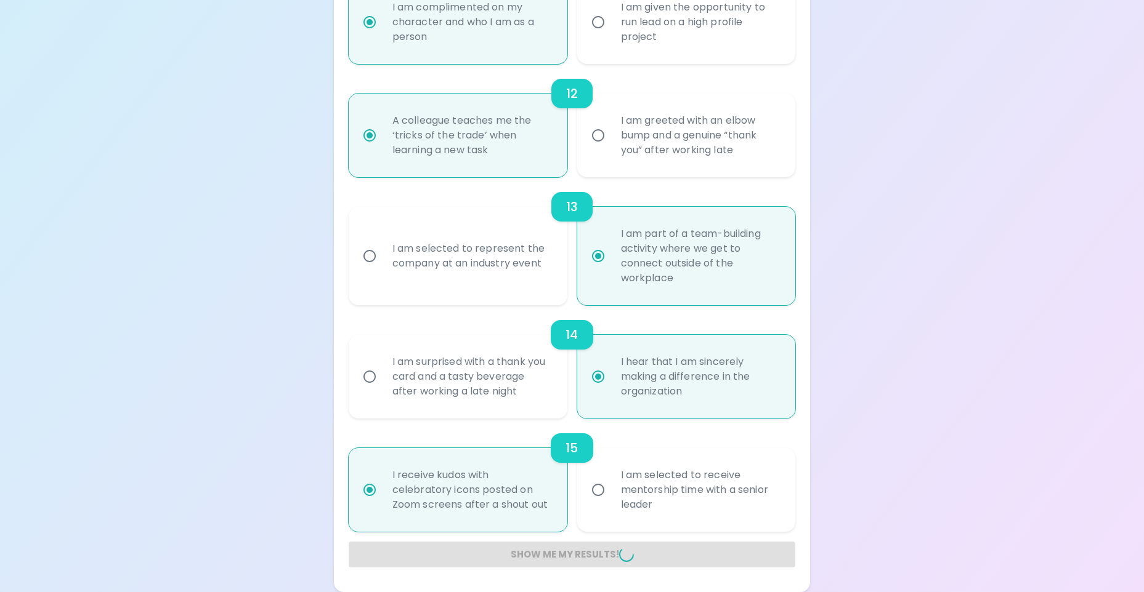
radio input "false"
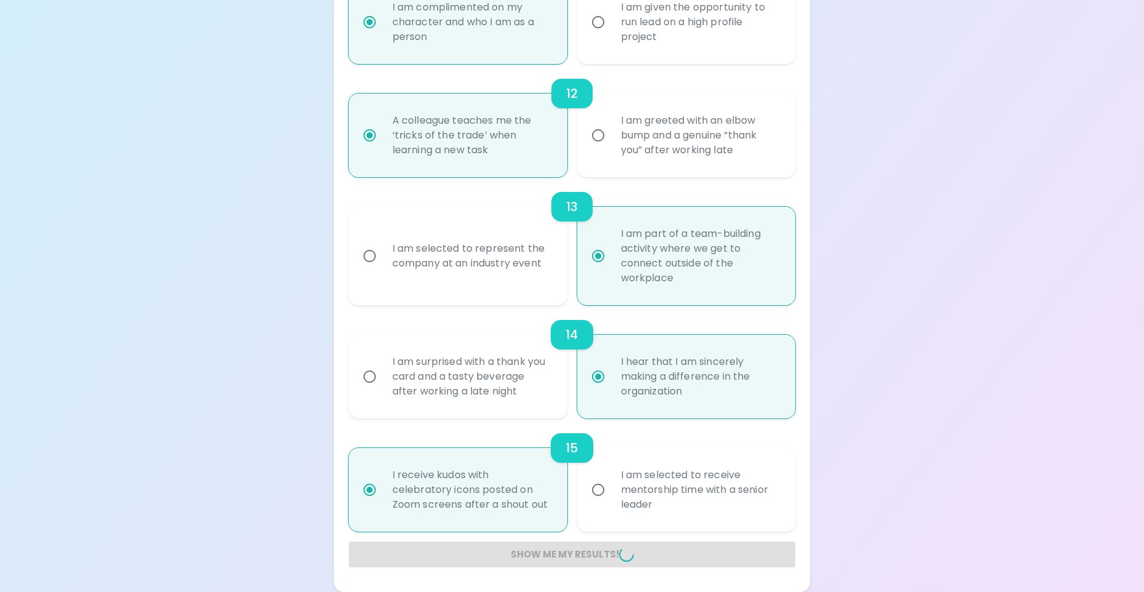
radio input "false"
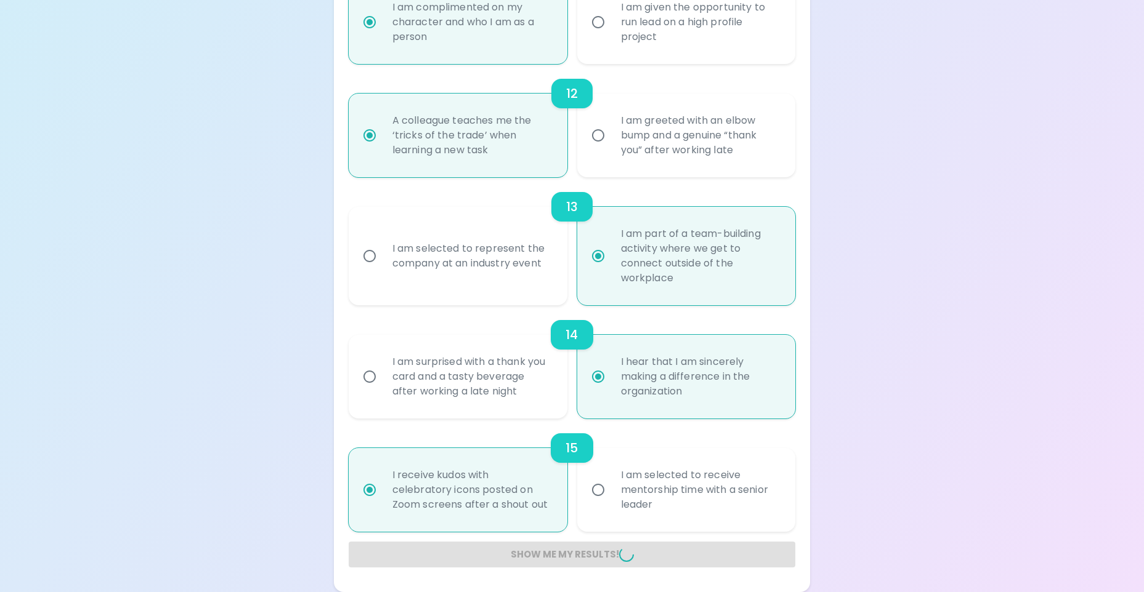
radio input "false"
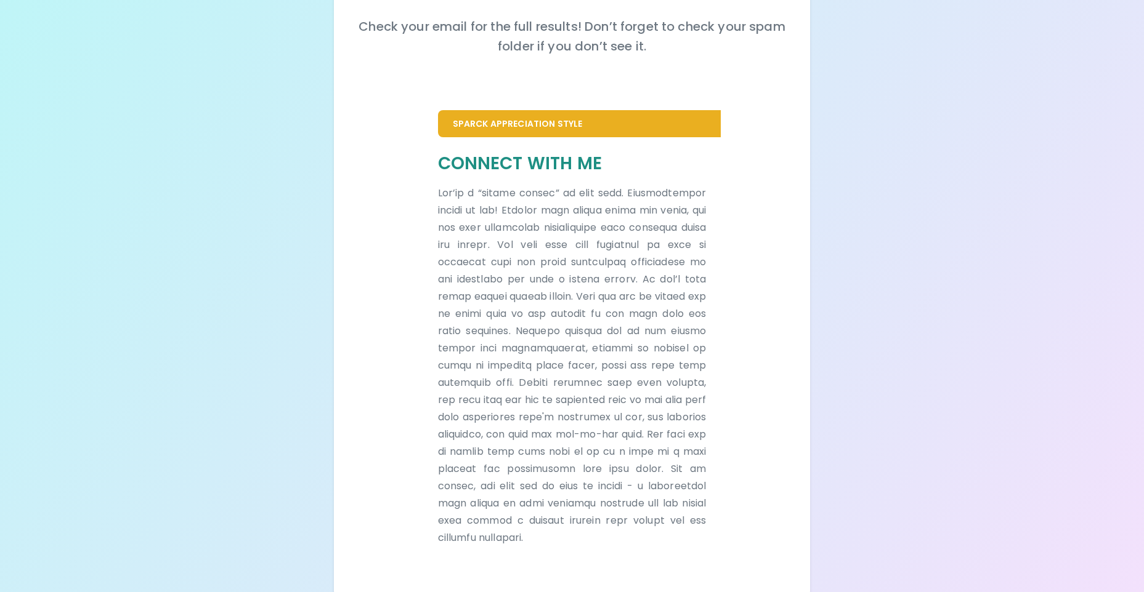
scroll to position [184, 0]
